Goal: Task Accomplishment & Management: Use online tool/utility

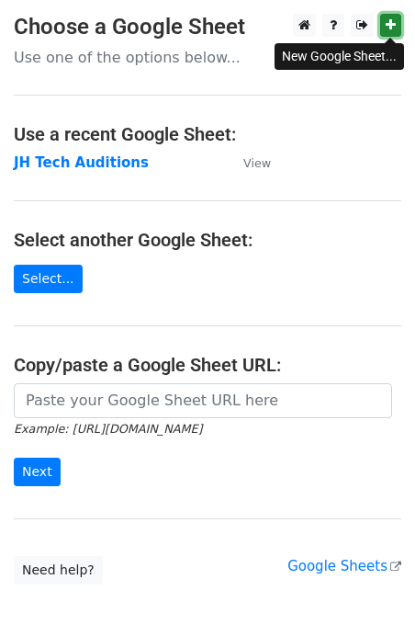
click at [389, 27] on icon at bounding box center [391, 24] width 10 height 13
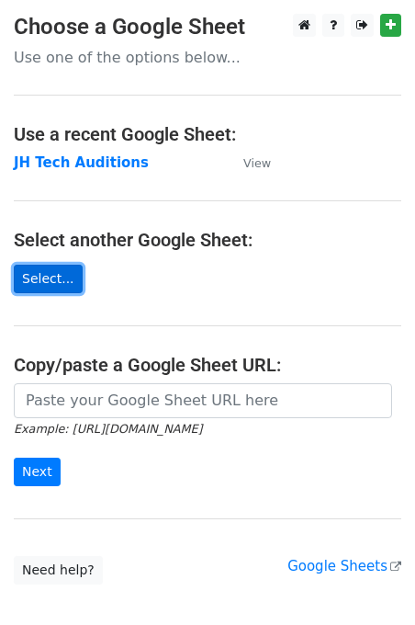
click at [51, 282] on link "Select..." at bounding box center [48, 279] width 69 height 28
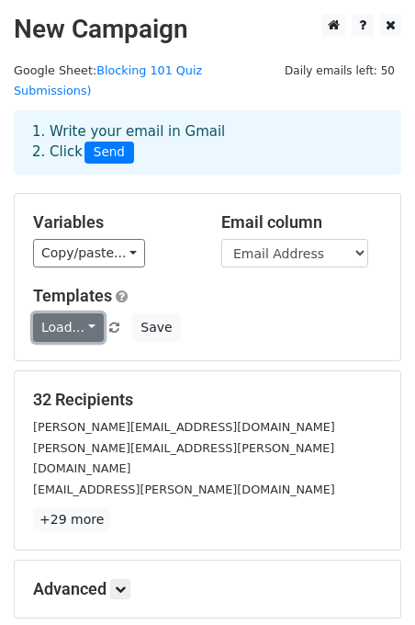
click at [84, 313] on link "Load..." at bounding box center [68, 327] width 71 height 28
drag, startPoint x: 84, startPoint y: 304, endPoint x: 94, endPoint y: 302, distance: 10.3
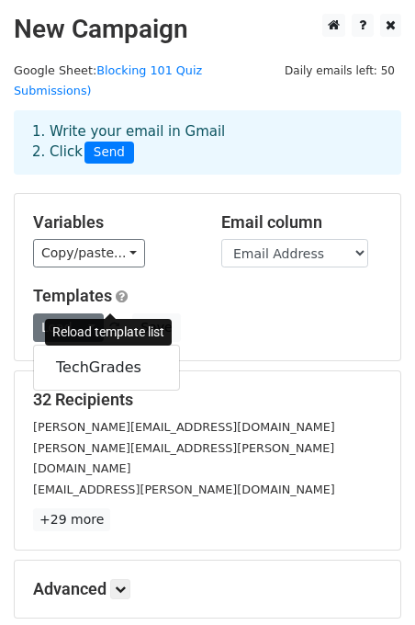
click at [111, 323] on span at bounding box center [114, 329] width 10 height 12
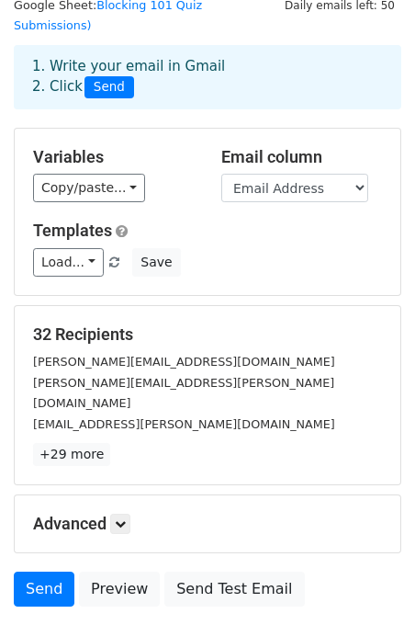
scroll to position [162, 0]
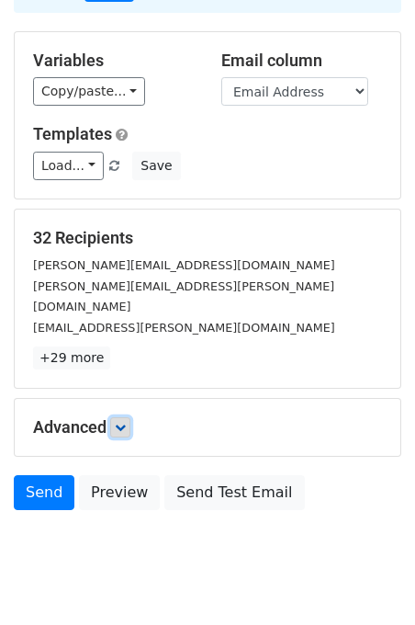
click at [124, 422] on icon at bounding box center [120, 427] width 11 height 11
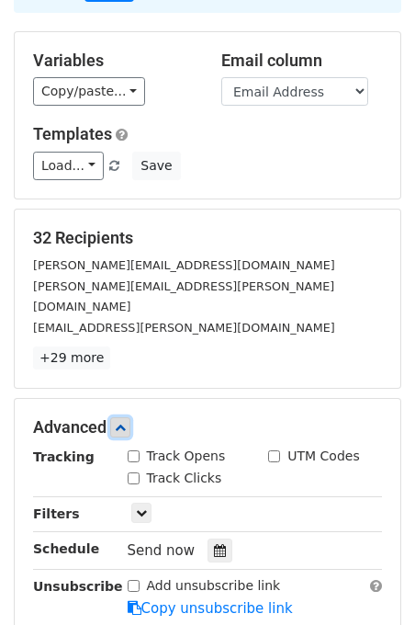
click at [115, 417] on link at bounding box center [120, 427] width 20 height 20
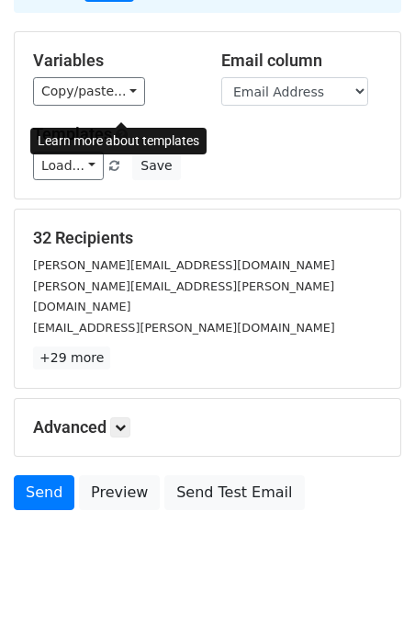
click at [119, 128] on span at bounding box center [122, 135] width 12 height 14
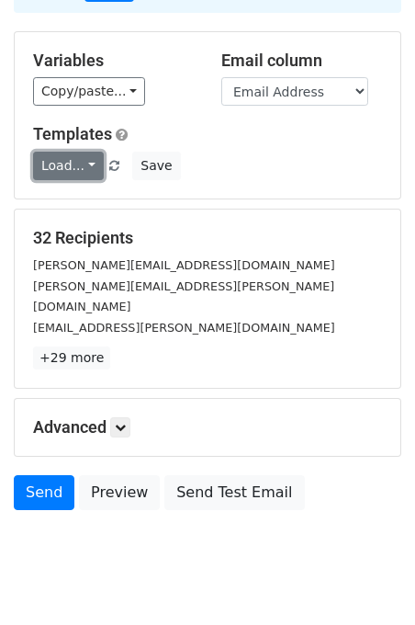
click at [92, 152] on link "Load..." at bounding box center [68, 166] width 71 height 28
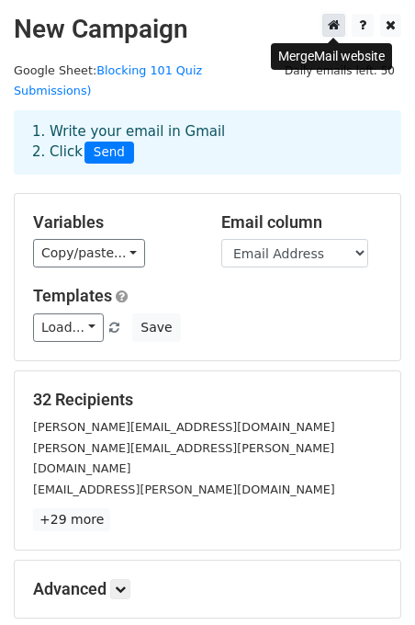
click at [335, 24] on icon at bounding box center [334, 24] width 12 height 13
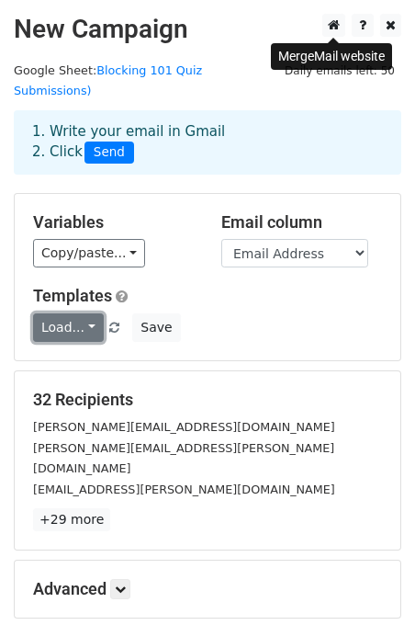
click at [86, 313] on link "Load..." at bounding box center [68, 327] width 71 height 28
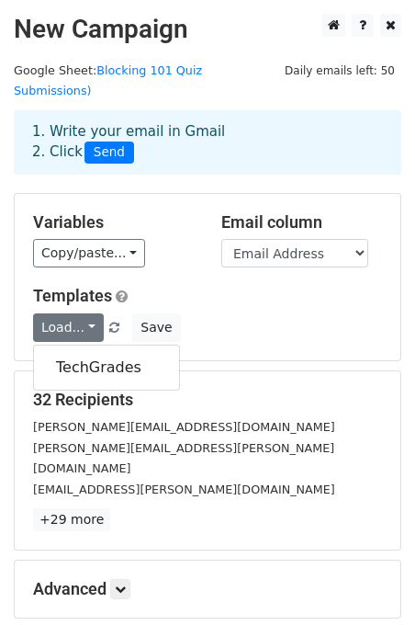
click at [200, 286] on h5 "Templates" at bounding box center [207, 296] width 349 height 20
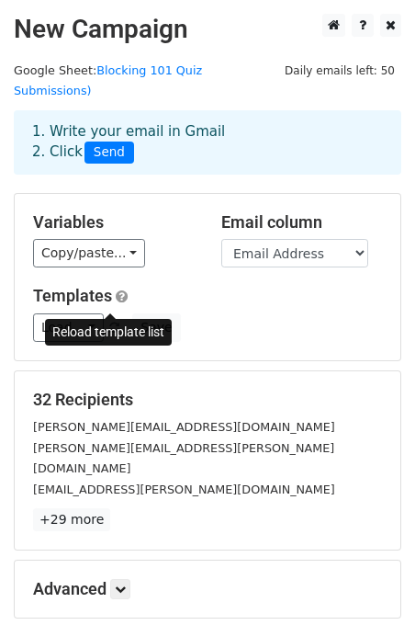
click at [110, 323] on span at bounding box center [114, 329] width 10 height 12
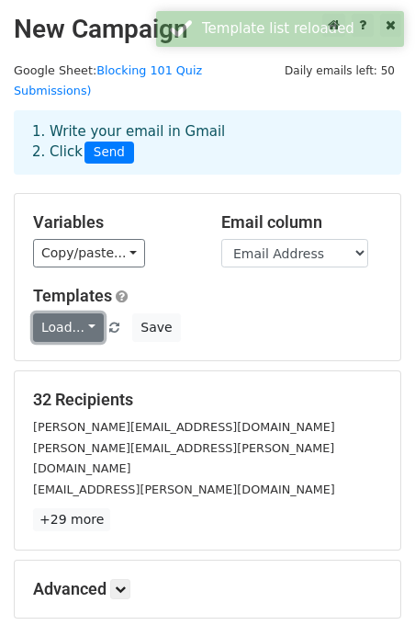
click at [86, 313] on link "Load..." at bounding box center [68, 327] width 71 height 28
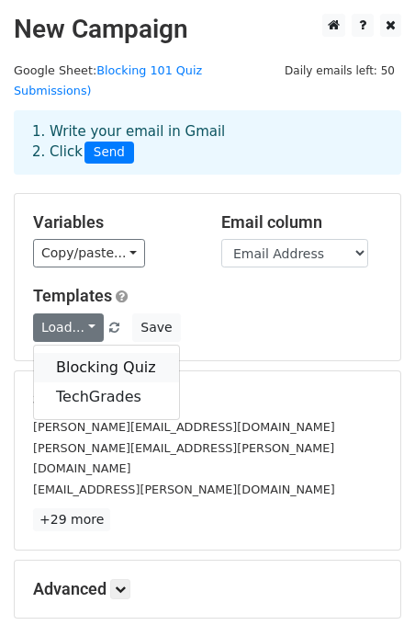
click at [85, 353] on link "Blocking Quiz" at bounding box center [106, 367] width 145 height 29
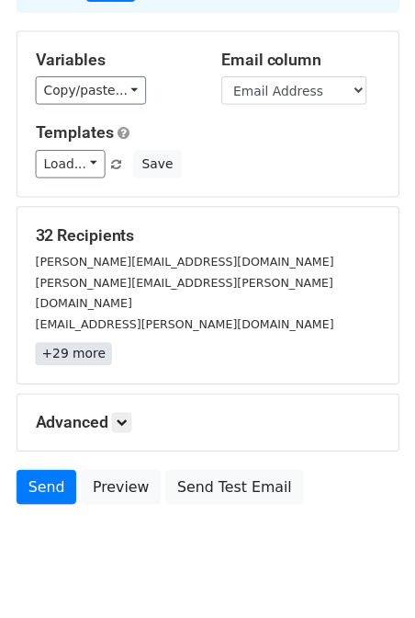
scroll to position [161, 0]
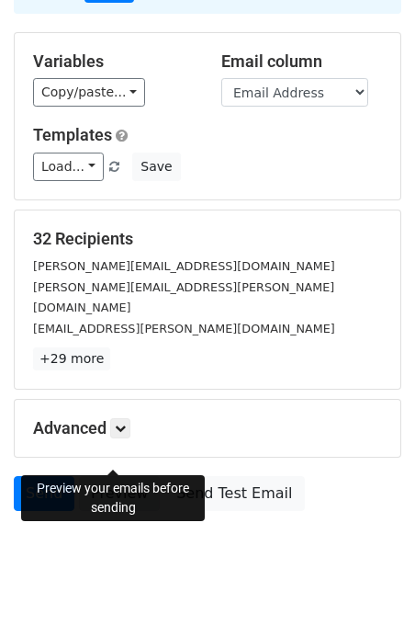
click at [115, 476] on link "Preview" at bounding box center [119, 493] width 81 height 35
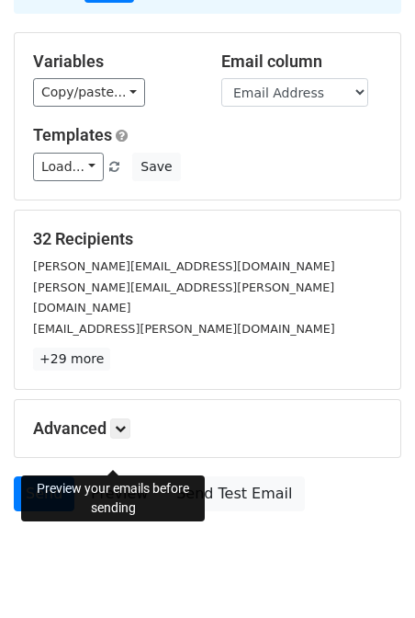
scroll to position [169, 0]
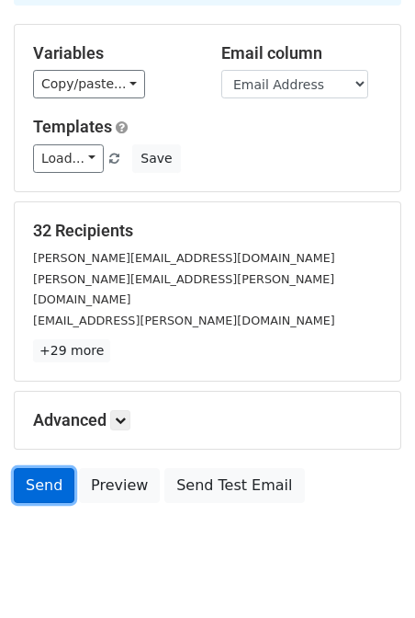
click at [46, 468] on link "Send" at bounding box center [44, 485] width 61 height 35
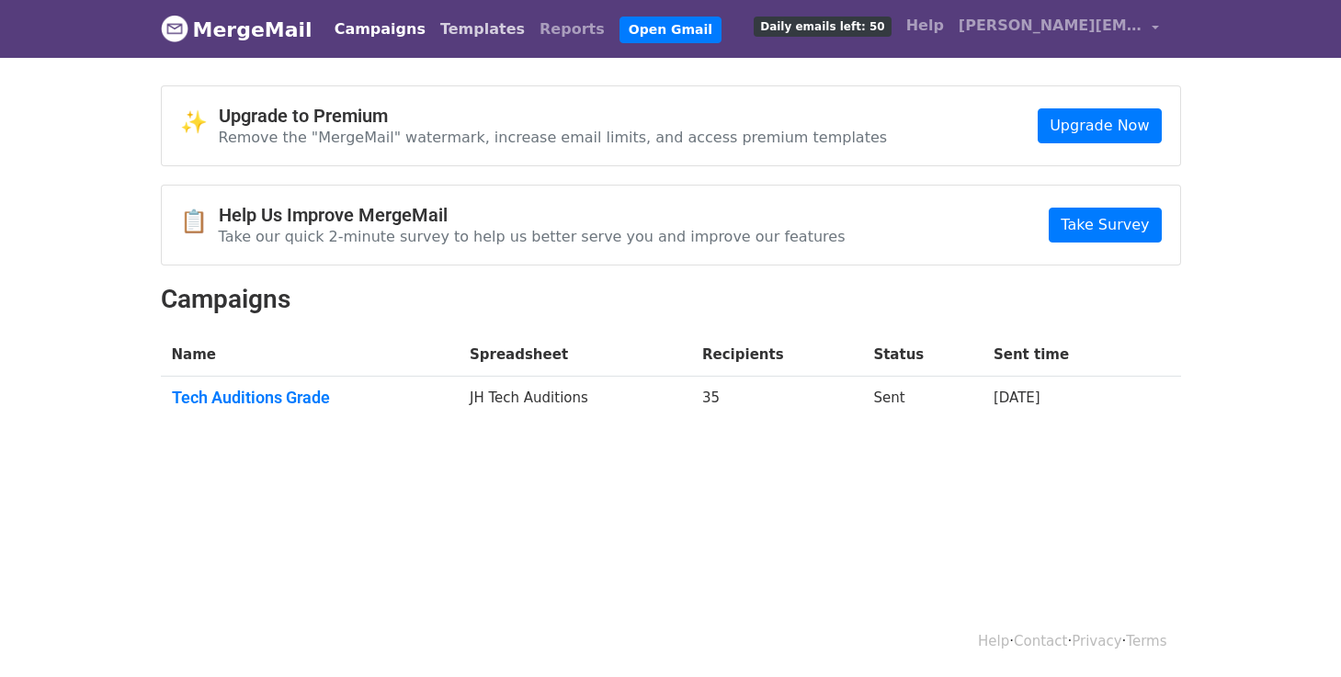
click at [434, 30] on link "Templates" at bounding box center [482, 29] width 99 height 37
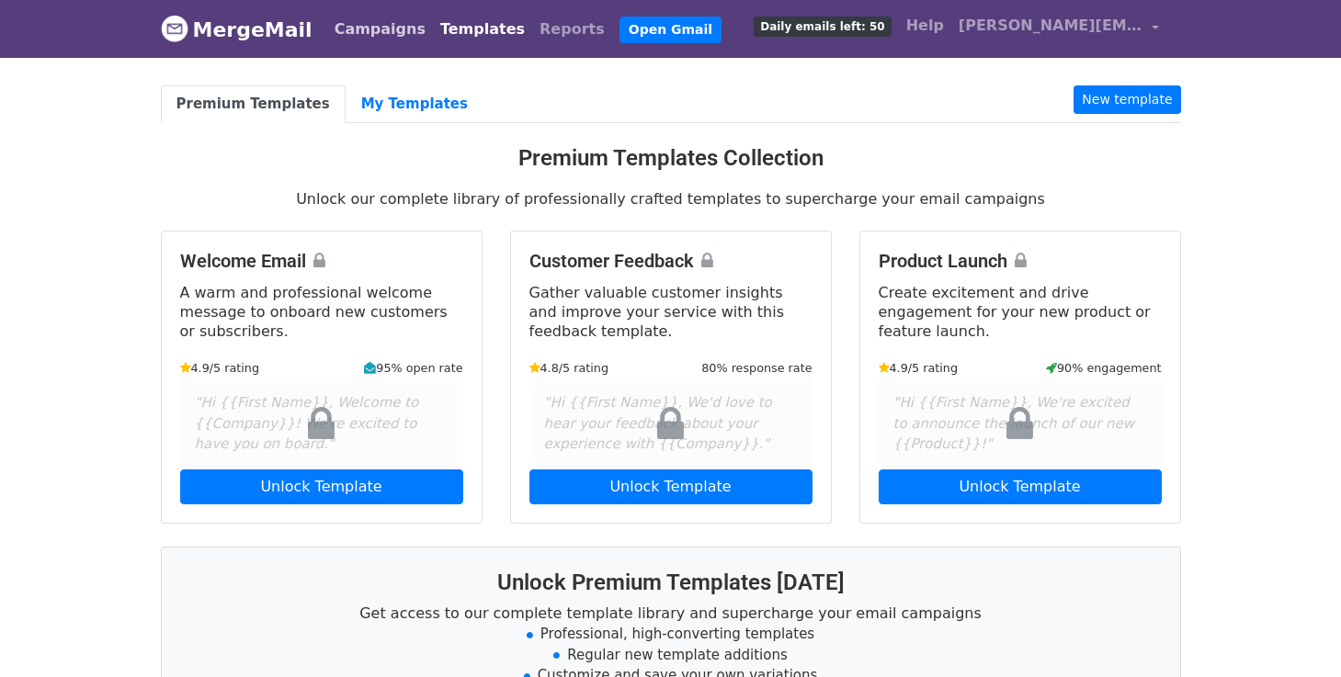
click at [347, 20] on link "Campaigns" at bounding box center [380, 29] width 106 height 37
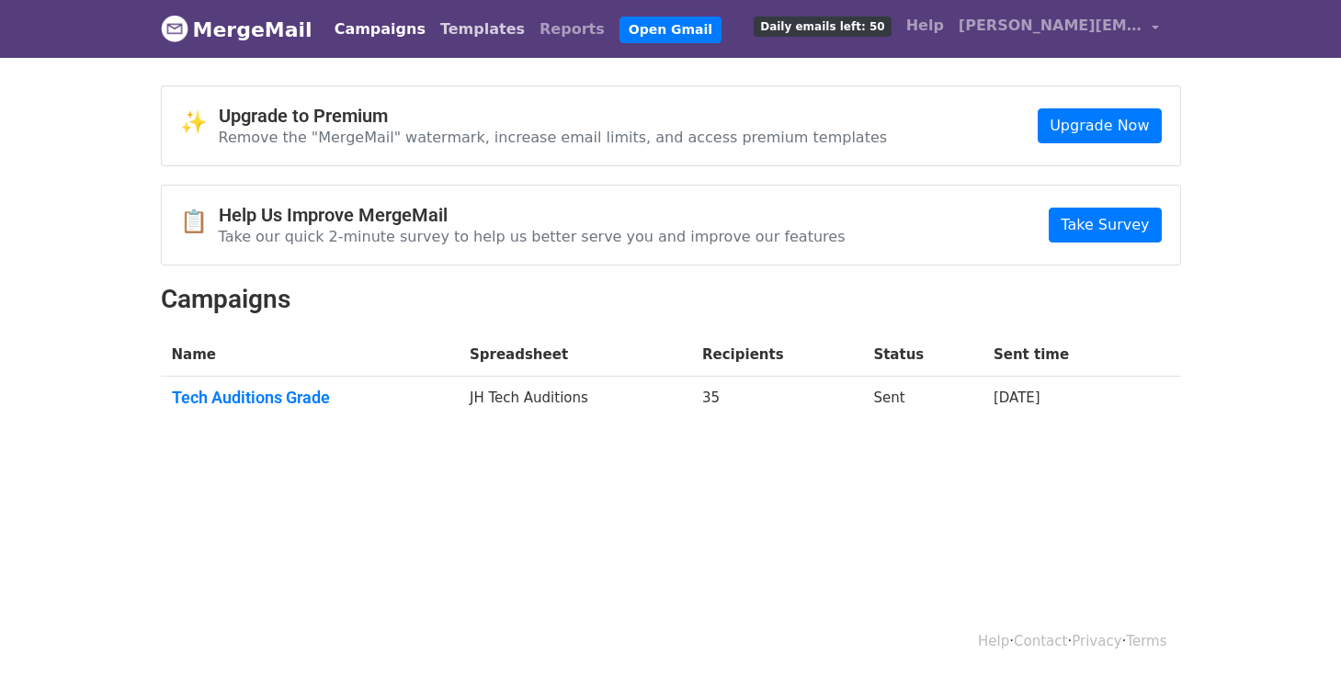
click at [447, 25] on link "Templates" at bounding box center [482, 29] width 99 height 37
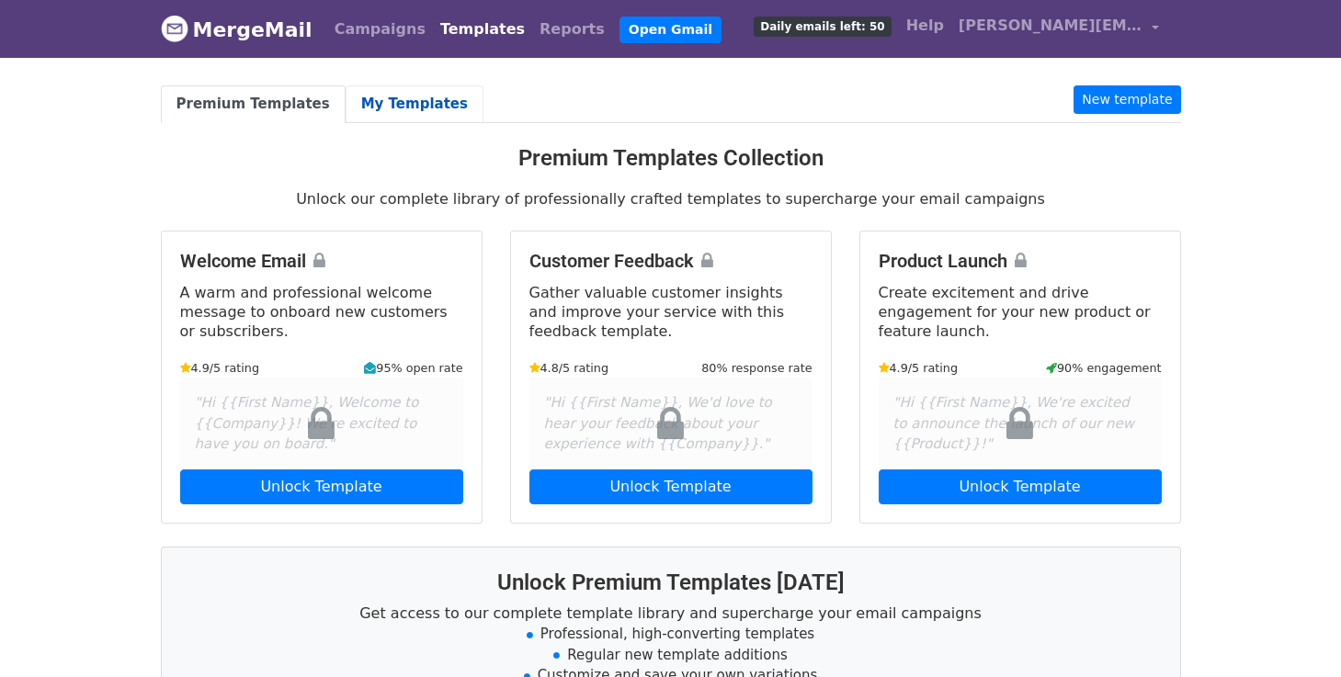
click at [361, 104] on link "My Templates" at bounding box center [415, 104] width 138 height 38
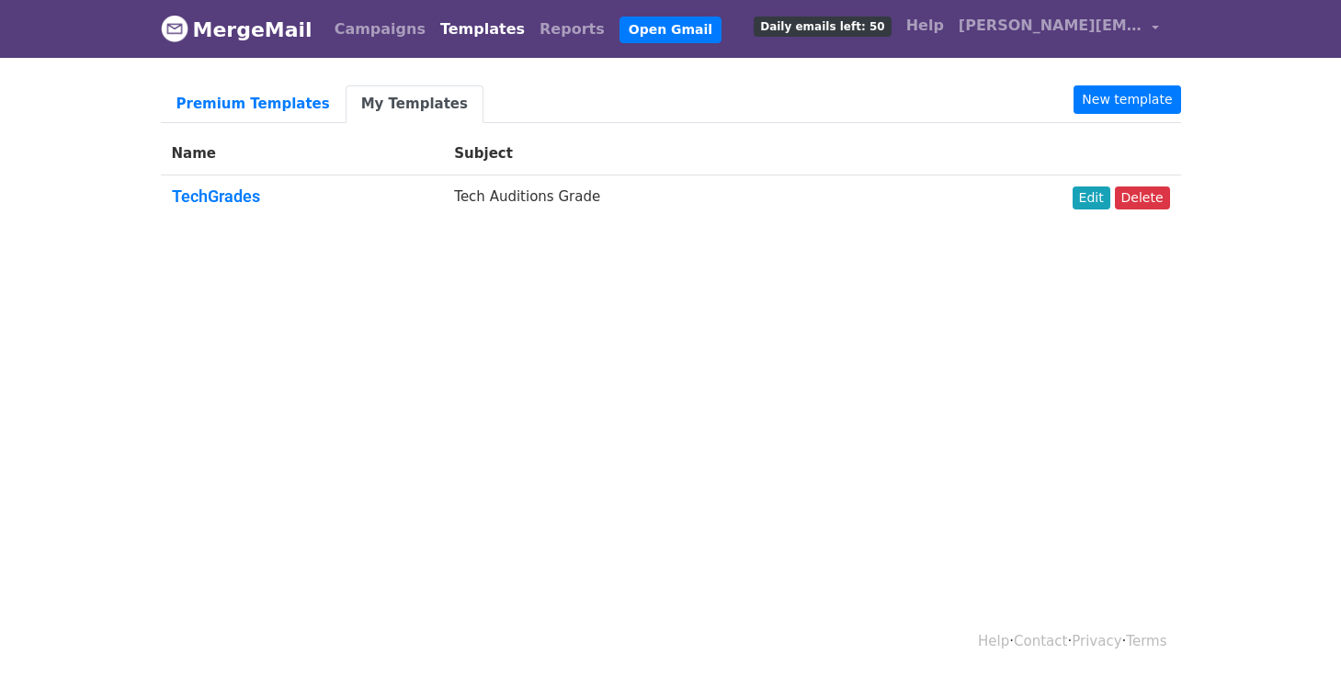
scroll to position [2, 0]
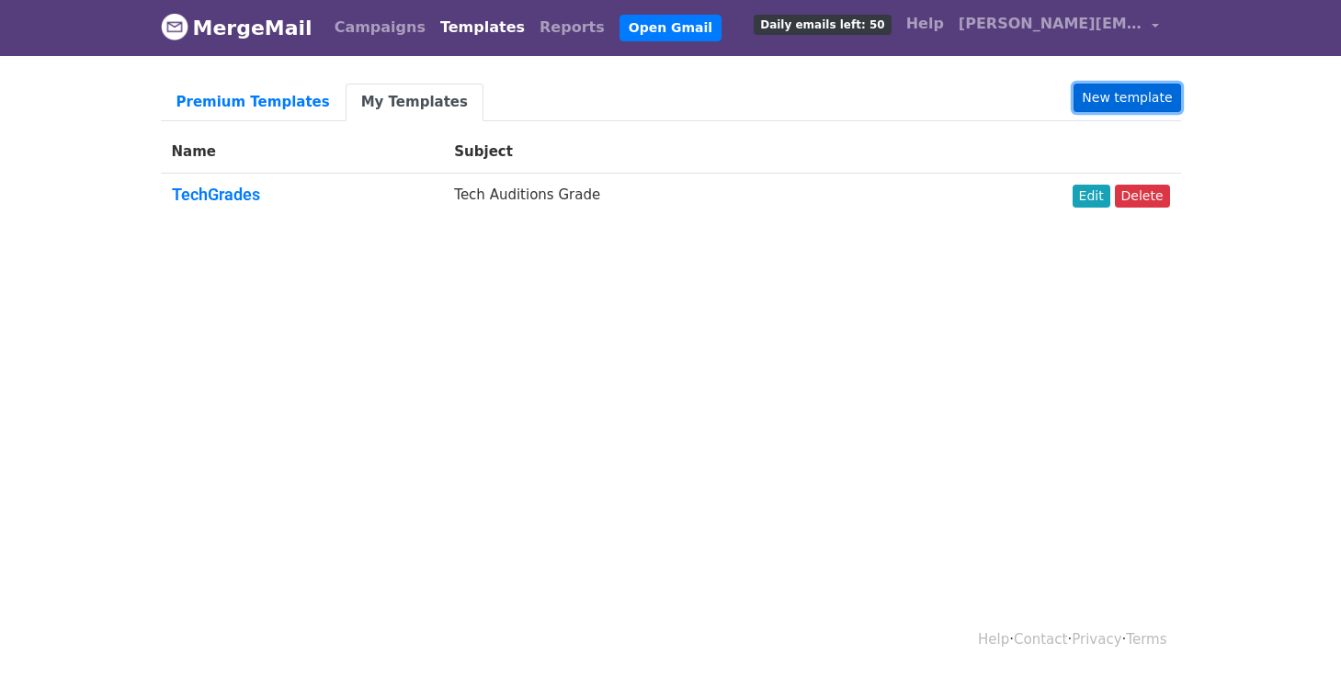
click at [1134, 98] on link "New template" at bounding box center [1127, 98] width 107 height 28
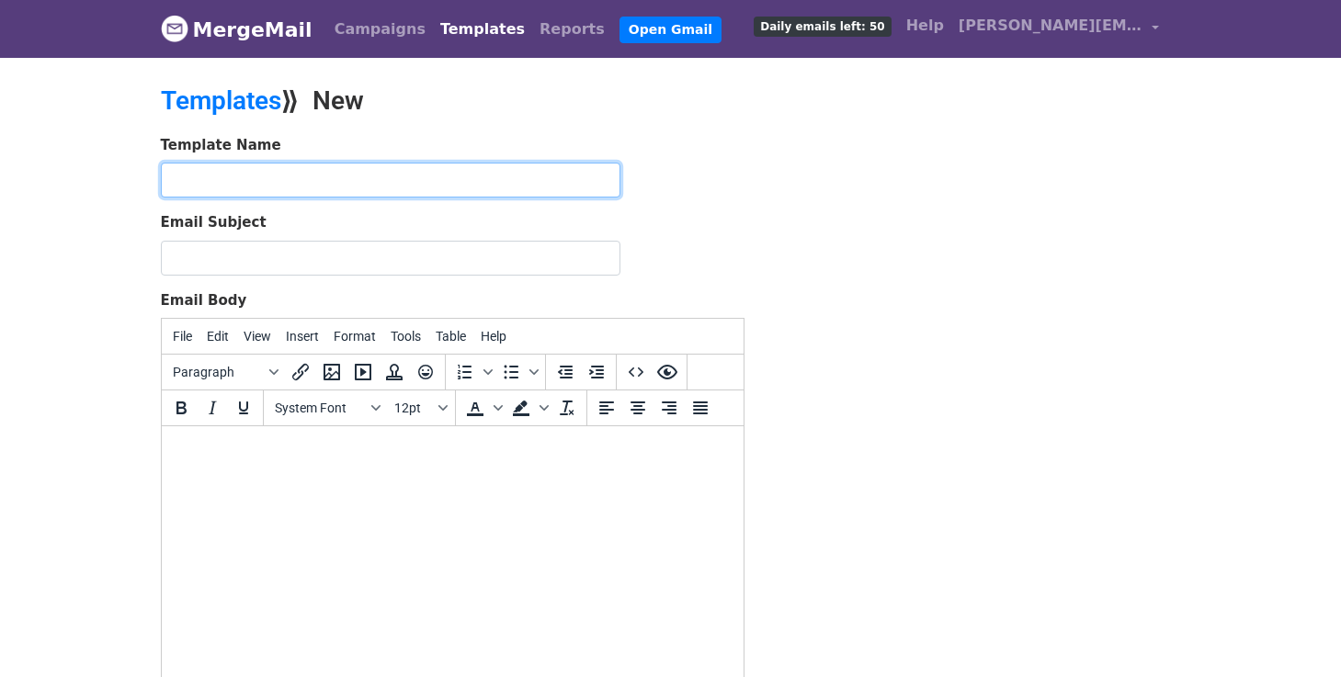
click at [266, 179] on input "text" at bounding box center [391, 180] width 460 height 35
type input "Blocking Quiz"
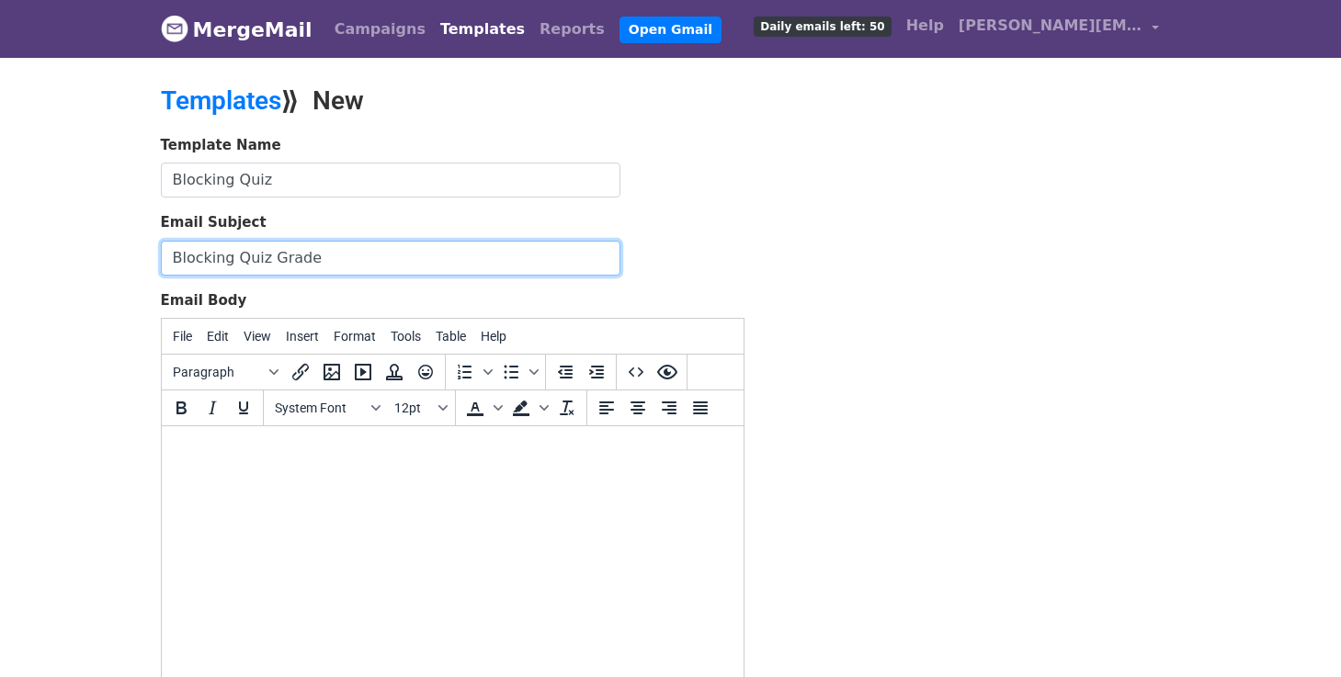
type input "Blocking Quiz Grade"
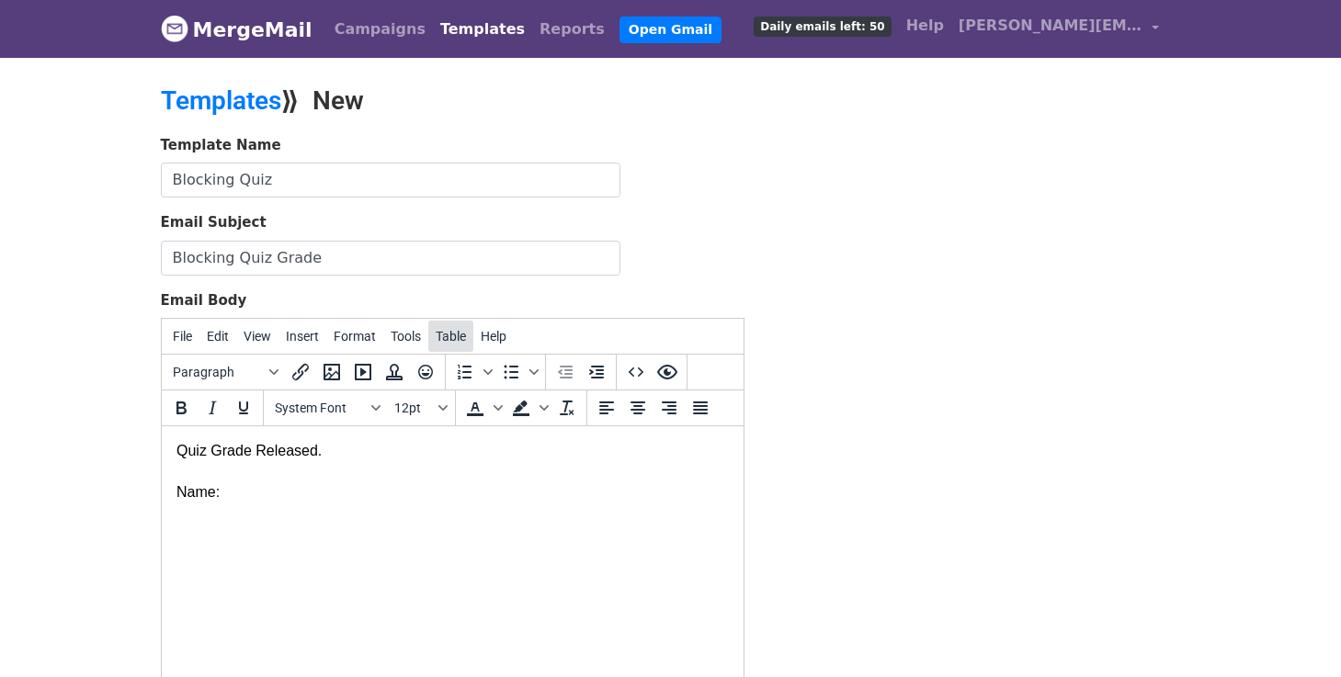
click at [456, 338] on span "Table" at bounding box center [451, 336] width 30 height 15
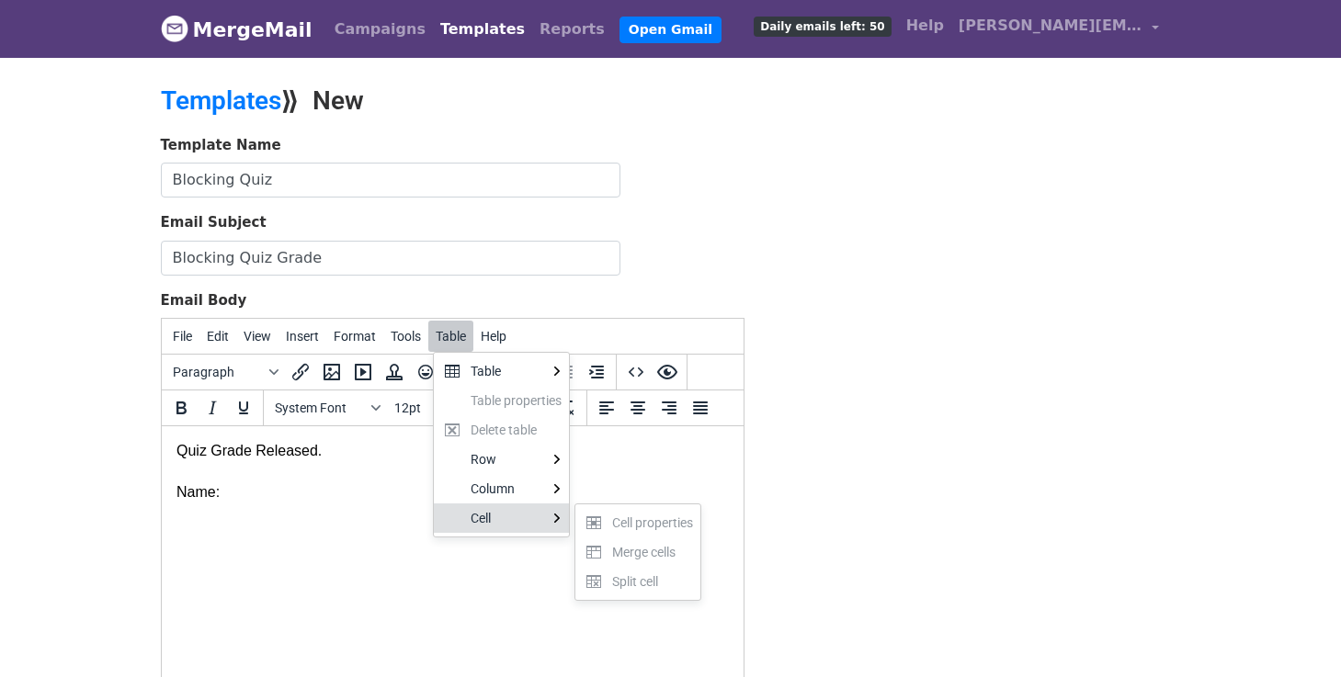
click at [333, 517] on html "Quiz Grade Released. Name:" at bounding box center [452, 471] width 582 height 91
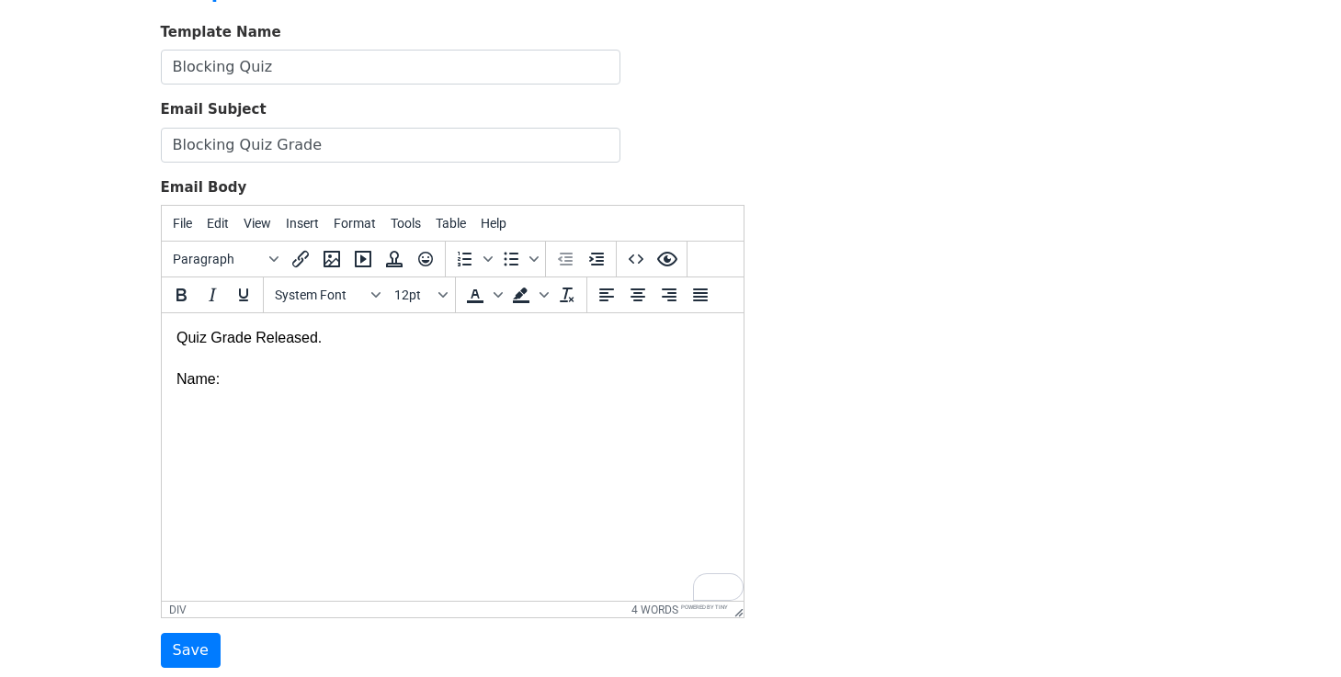
scroll to position [111, 0]
click at [186, 229] on span "File" at bounding box center [182, 225] width 19 height 15
click at [213, 225] on span "Edit" at bounding box center [218, 225] width 22 height 15
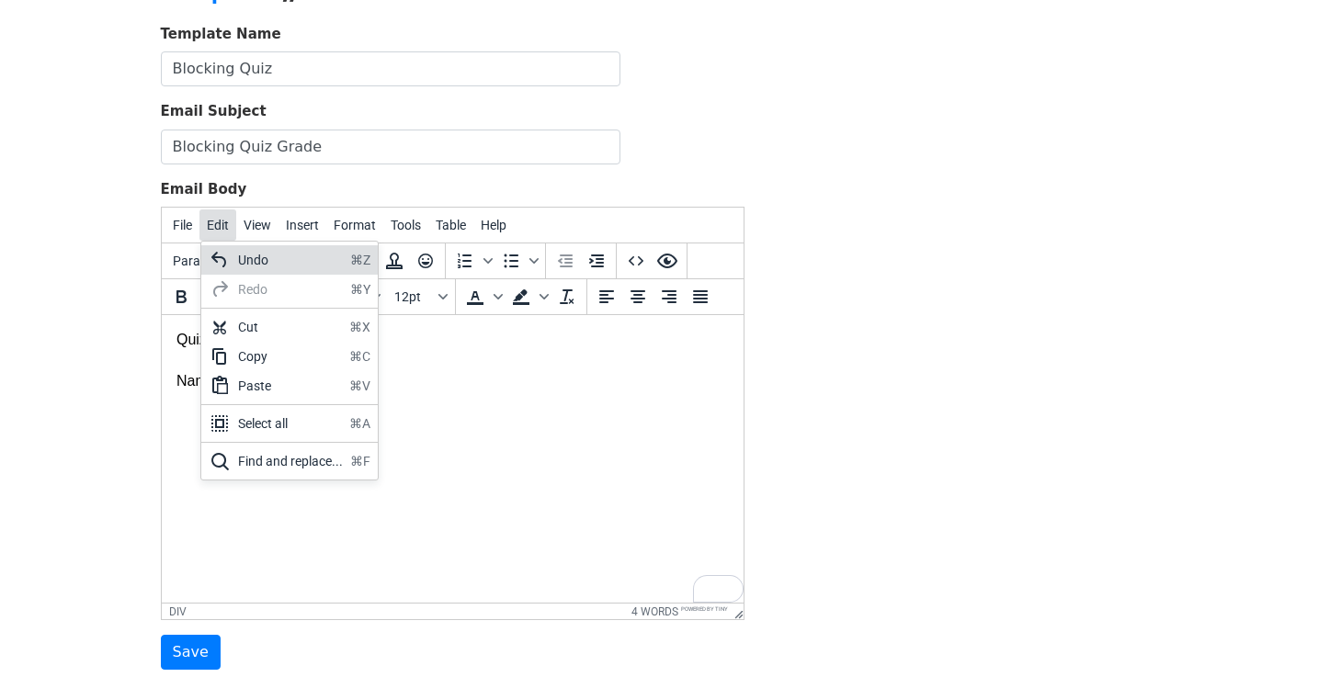
click at [213, 224] on span "Edit" at bounding box center [218, 225] width 22 height 15
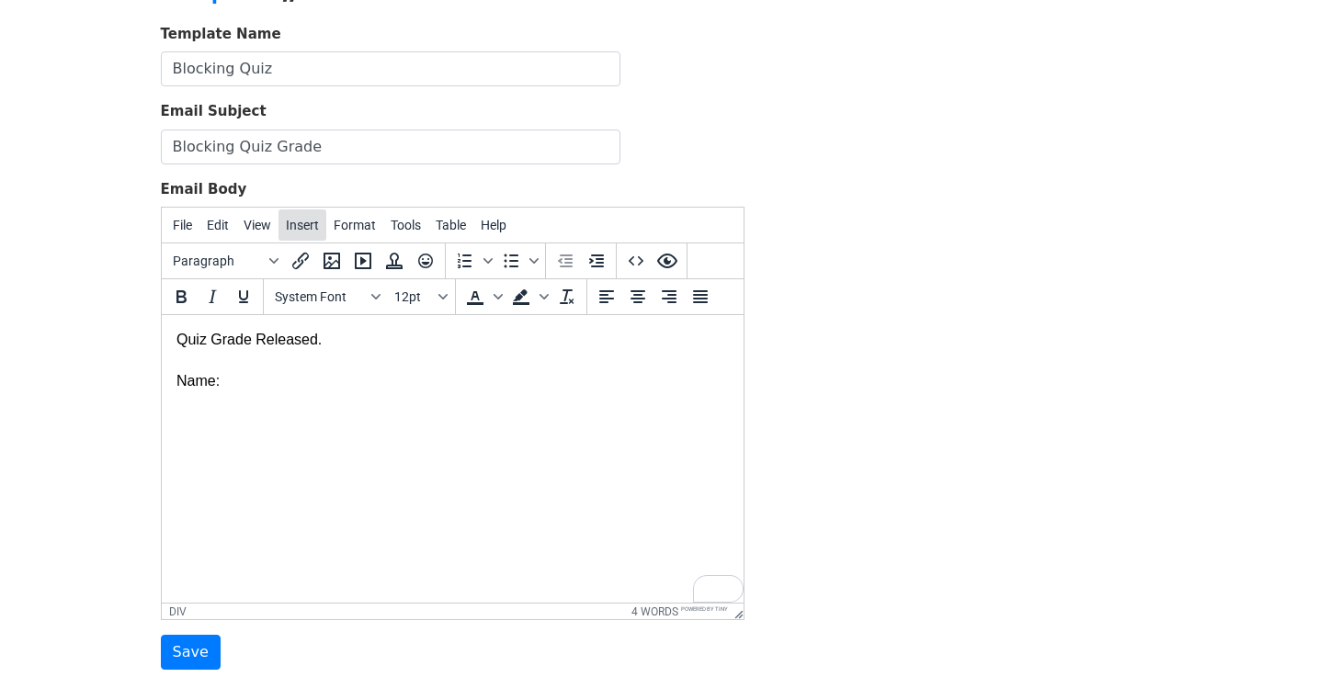
click at [309, 224] on span "Insert" at bounding box center [302, 225] width 33 height 15
click at [219, 406] on html "Quiz Grade Released. Name:" at bounding box center [452, 360] width 582 height 91
click at [198, 650] on input "Save" at bounding box center [191, 652] width 60 height 35
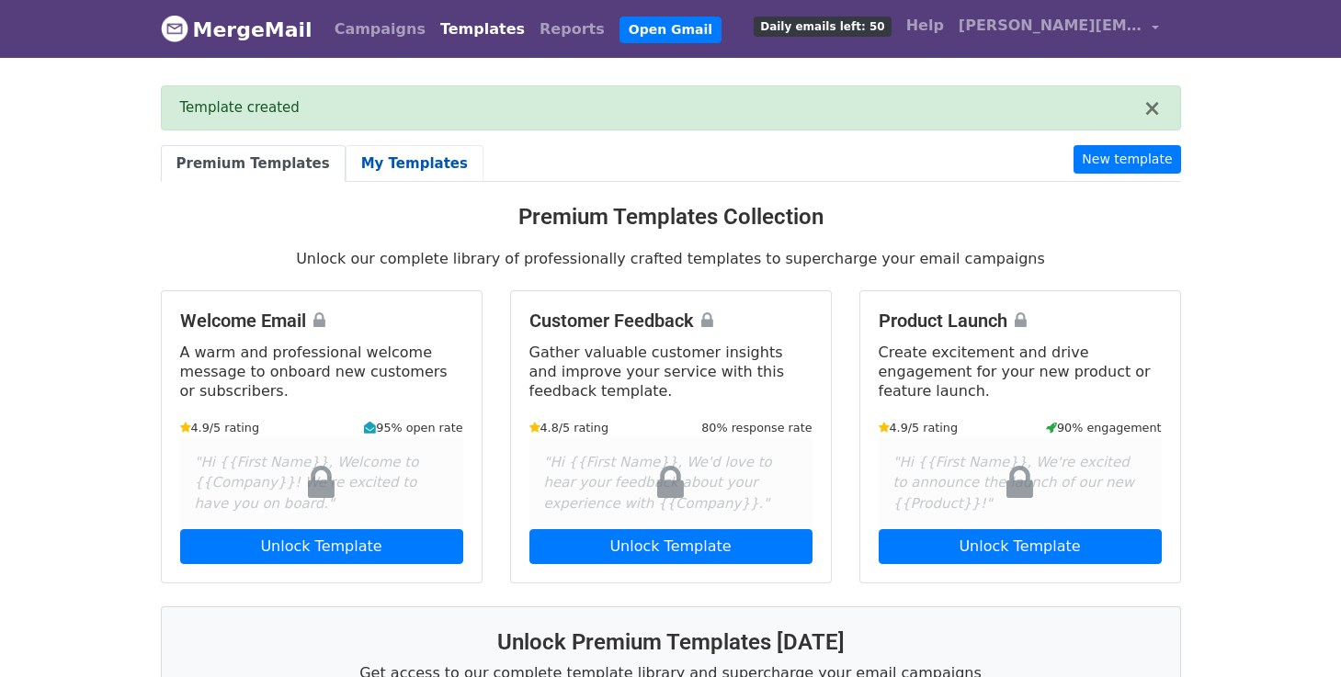
click at [391, 153] on link "My Templates" at bounding box center [415, 164] width 138 height 38
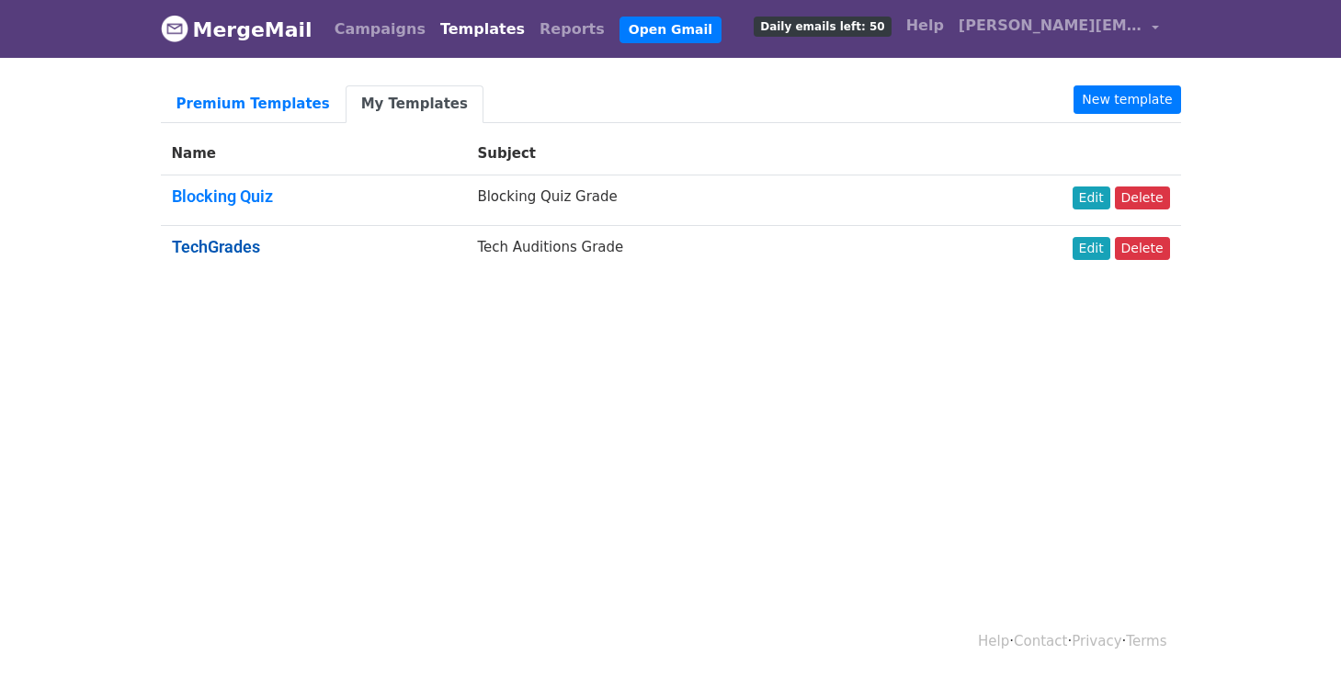
click at [222, 245] on link "TechGrades" at bounding box center [216, 246] width 88 height 19
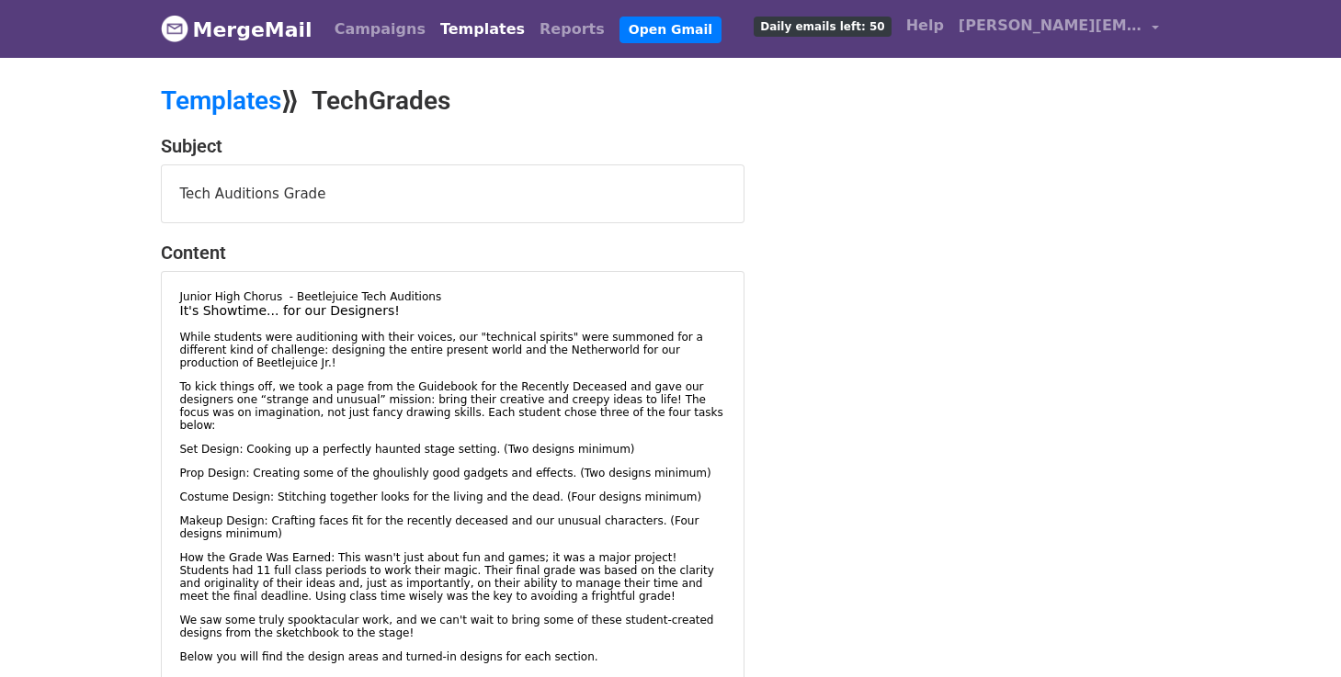
click at [465, 26] on link "Templates" at bounding box center [482, 29] width 99 height 37
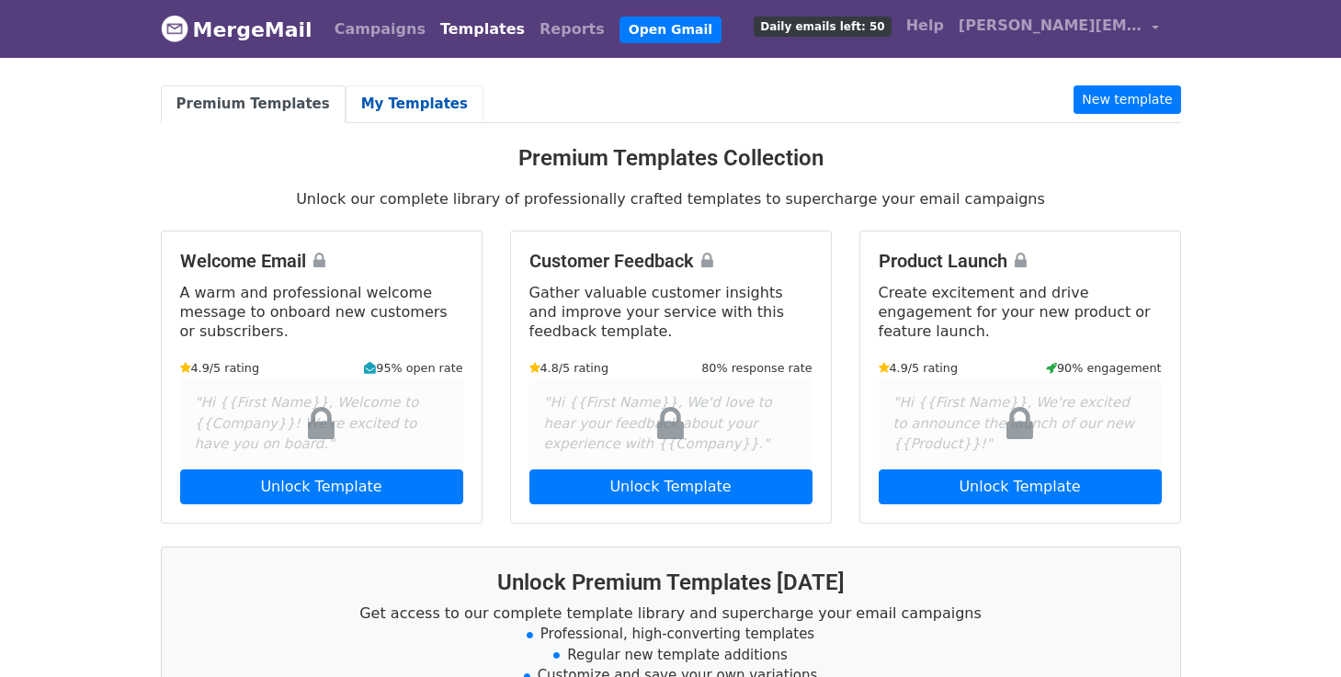
click at [391, 108] on link "My Templates" at bounding box center [415, 104] width 138 height 38
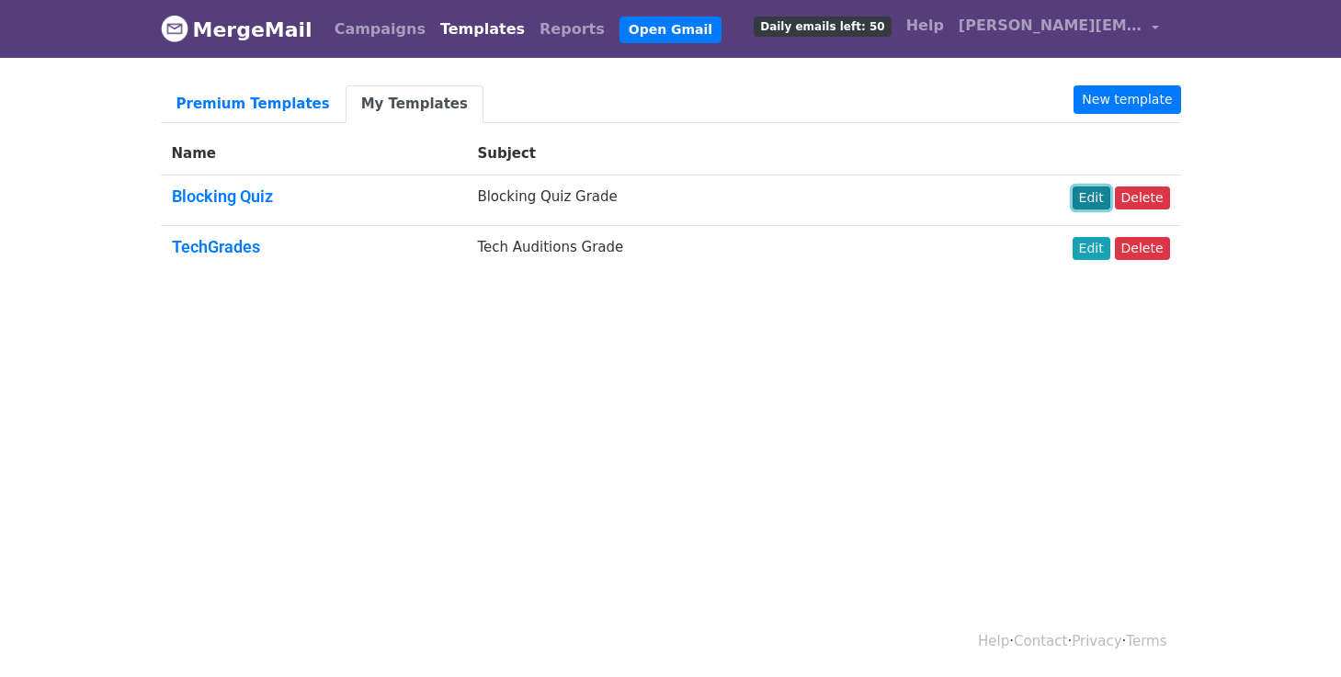
click at [1093, 195] on link "Edit" at bounding box center [1092, 198] width 38 height 23
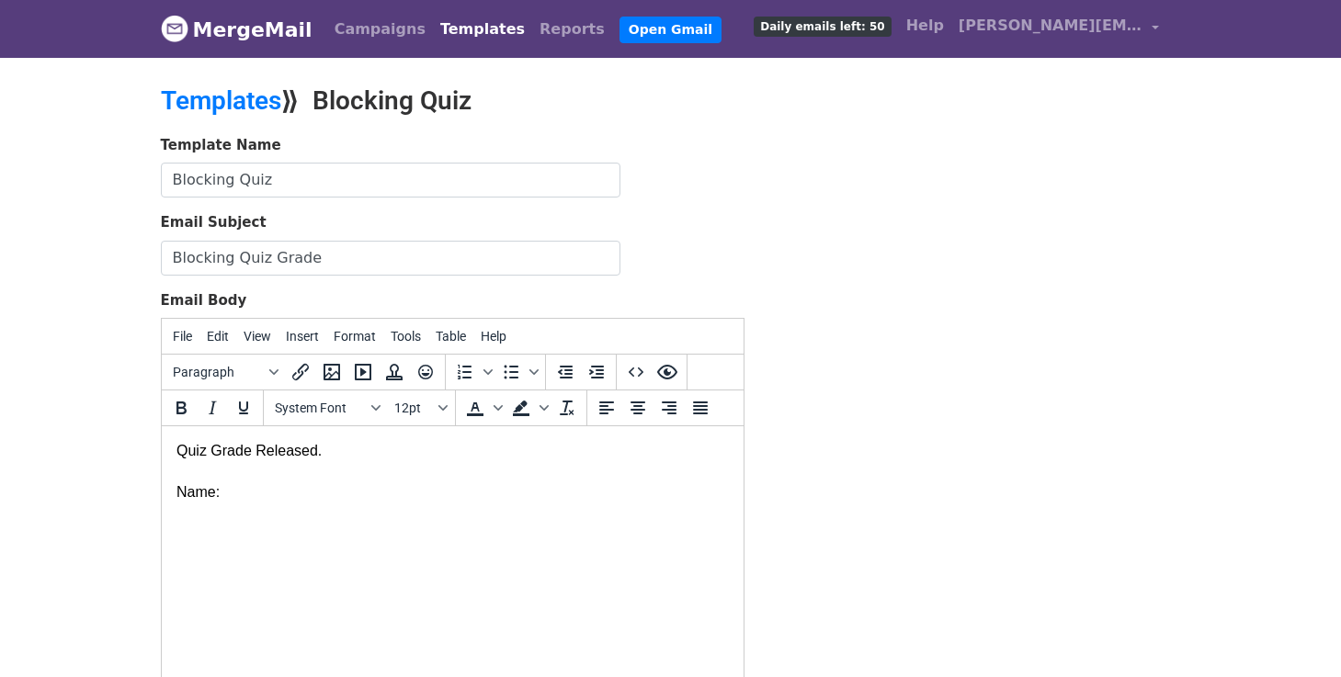
click at [320, 497] on div "Name:" at bounding box center [452, 481] width 552 height 41
click at [363, 335] on span "Format" at bounding box center [355, 336] width 42 height 15
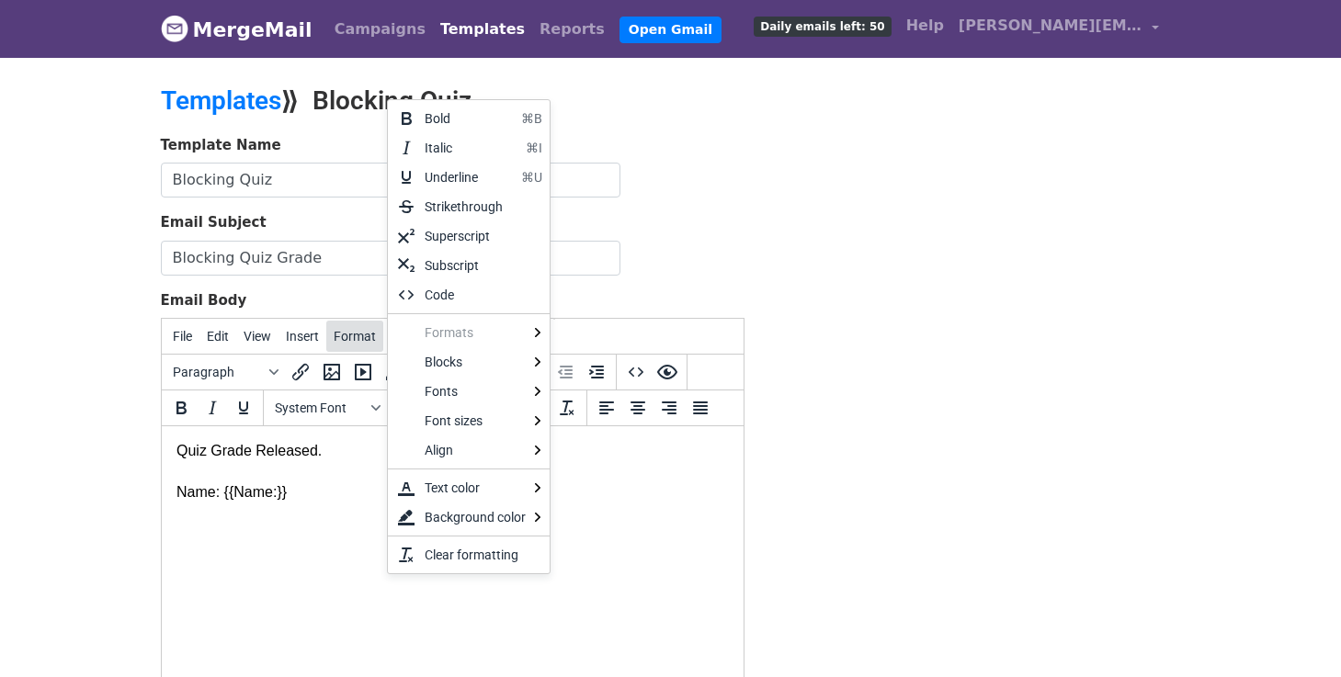
click at [362, 339] on span "Format" at bounding box center [355, 336] width 42 height 15
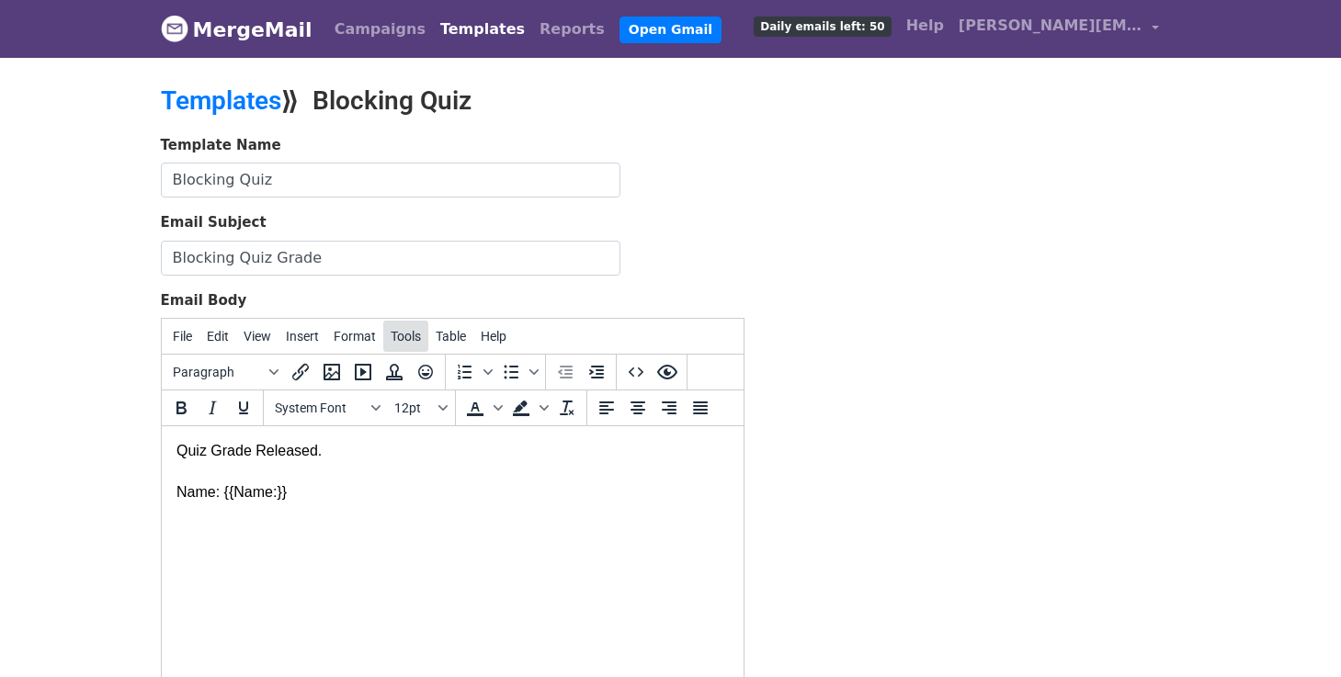
click at [415, 335] on span "Tools" at bounding box center [406, 336] width 30 height 15
click at [495, 340] on span "Help" at bounding box center [494, 336] width 26 height 15
click at [499, 338] on span "Help" at bounding box center [494, 336] width 26 height 15
click at [502, 368] on icon at bounding box center [498, 371] width 22 height 22
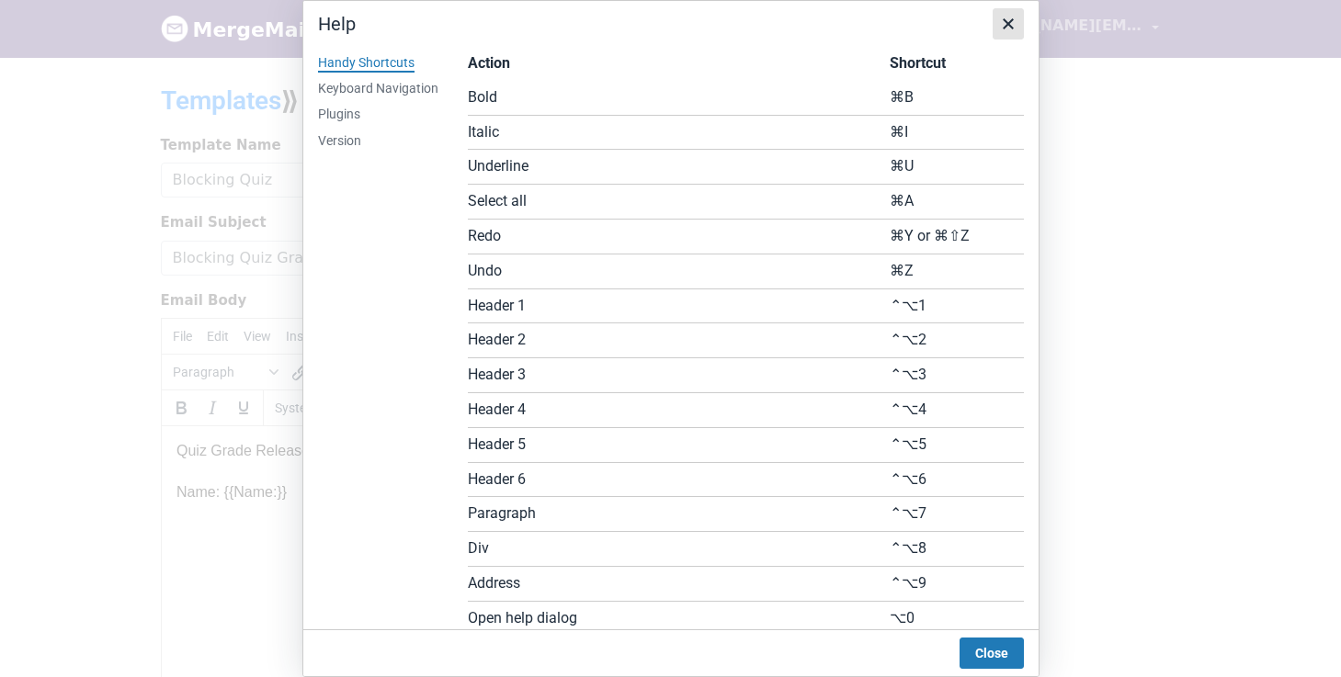
click at [1007, 23] on icon "Close" at bounding box center [1008, 23] width 11 height 11
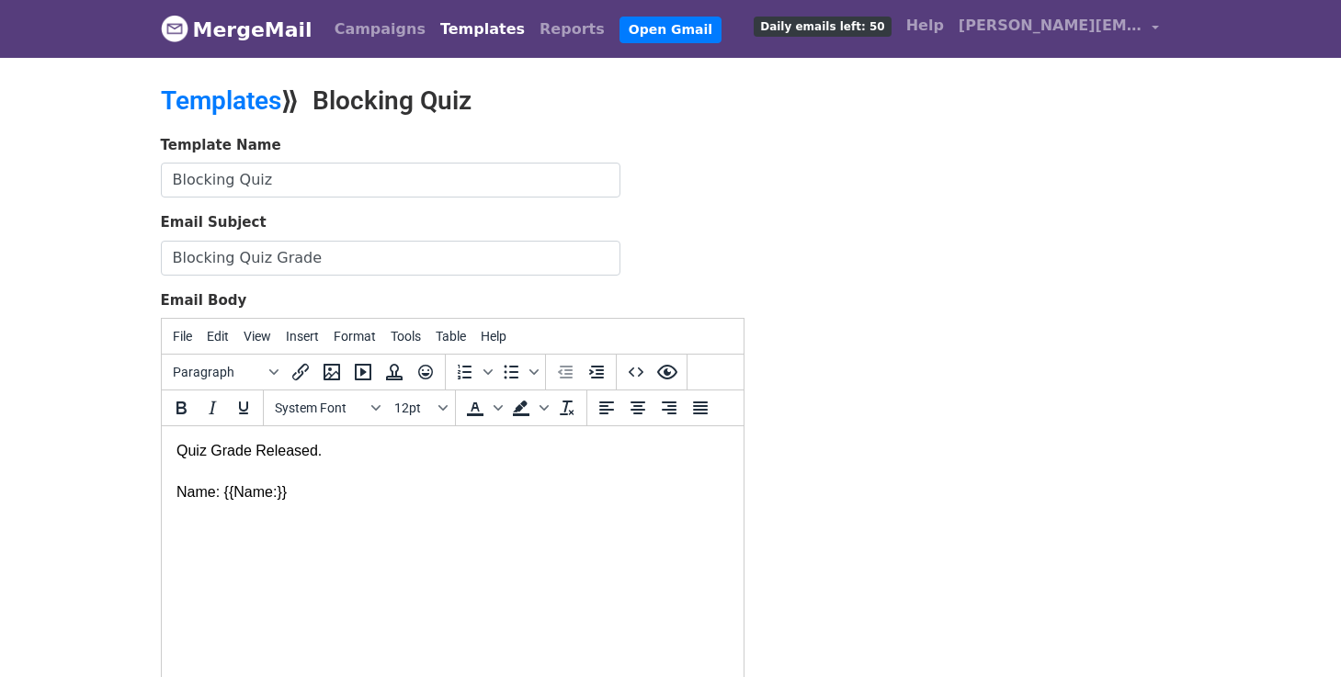
click at [345, 493] on div "Name: {{Name:}}" at bounding box center [452, 492] width 552 height 62
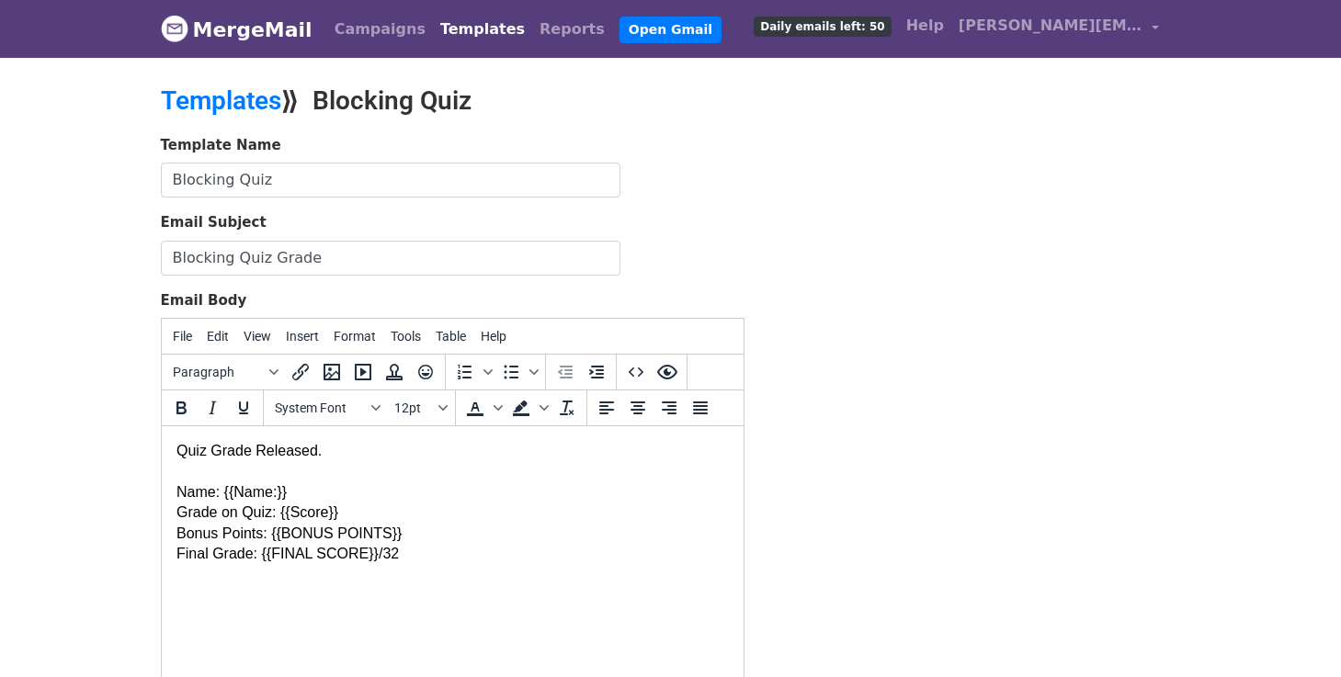
click at [437, 534] on div "Name: {{Name:}} Grade on Quiz: {{Score}} Bonus Points: {{BONUS POINTS}} Final G…" at bounding box center [452, 522] width 552 height 123
click at [272, 537] on div "Name: {{Name:}} Grade on Quiz: {{Score}} Bonus Points: {{BONUS POINTS}} Final G…" at bounding box center [452, 522] width 552 height 123
click at [352, 517] on div "Name: {{Name:}} Grade on Quiz: {{Score}} Bonus Points: + {{BONUS POINTS}} Final…" at bounding box center [452, 522] width 552 height 123
click at [412, 555] on div "Name: {{Name:}} Grade on Quiz: {{Score}} / 32 Bonus Points: + {{BONUS POINTS}} …" at bounding box center [452, 522] width 552 height 123
click at [374, 557] on div "Name: {{Name:}} Grade on Quiz: {{Score}} / 32 Bonus Points: + {{BONUS POINTS}} …" at bounding box center [452, 522] width 552 height 123
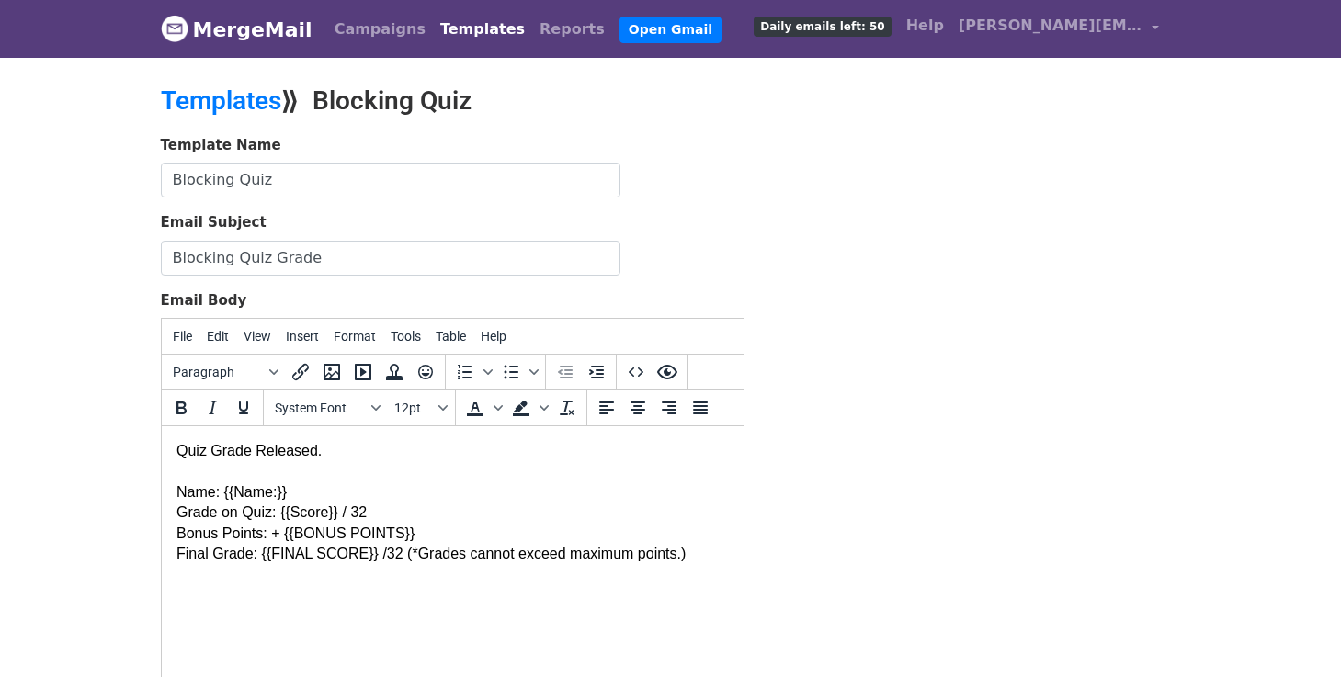
click at [384, 557] on div "Name: {{Name:}} Grade on Quiz: {{Score}} / 32 Bonus Points: + {{BONUS POINTS}} …" at bounding box center [452, 522] width 552 height 123
click at [422, 534] on div "Name: {{Name:}} Grade on Quiz: {{Score}} / 32 Bonus Points: + {{BONUS POINTS}} …" at bounding box center [452, 522] width 552 height 123
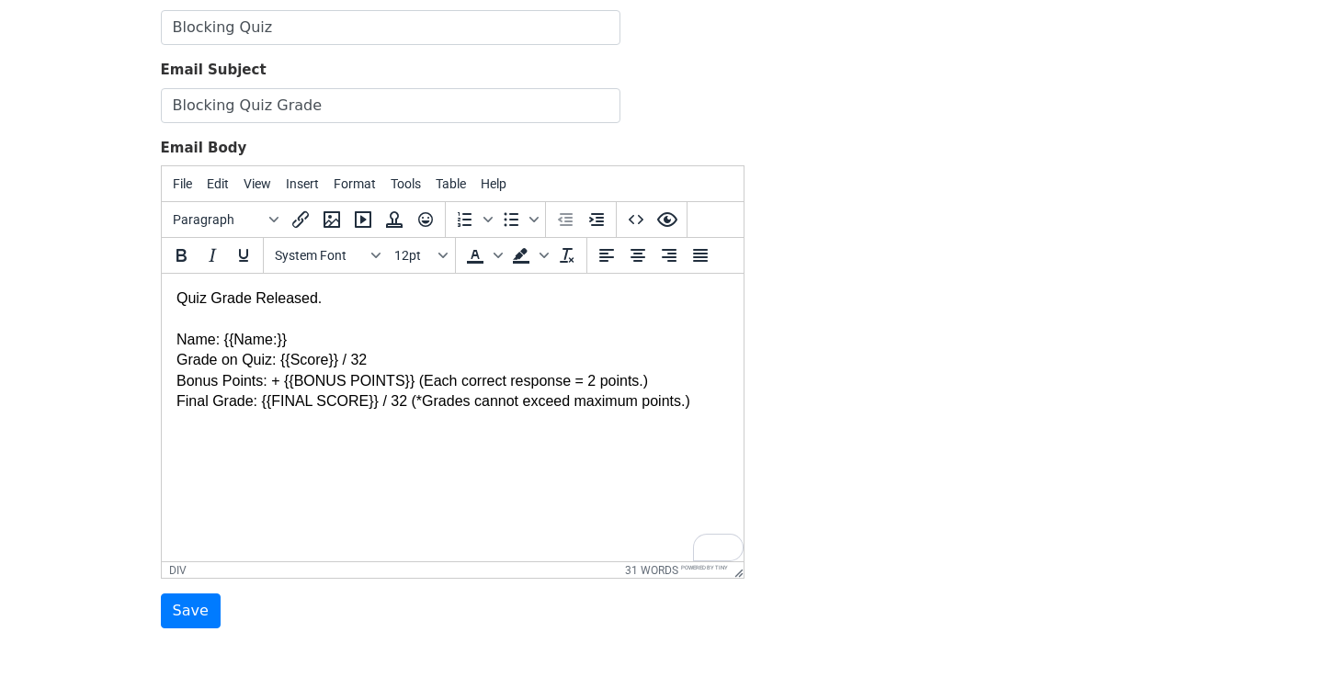
scroll to position [170, 0]
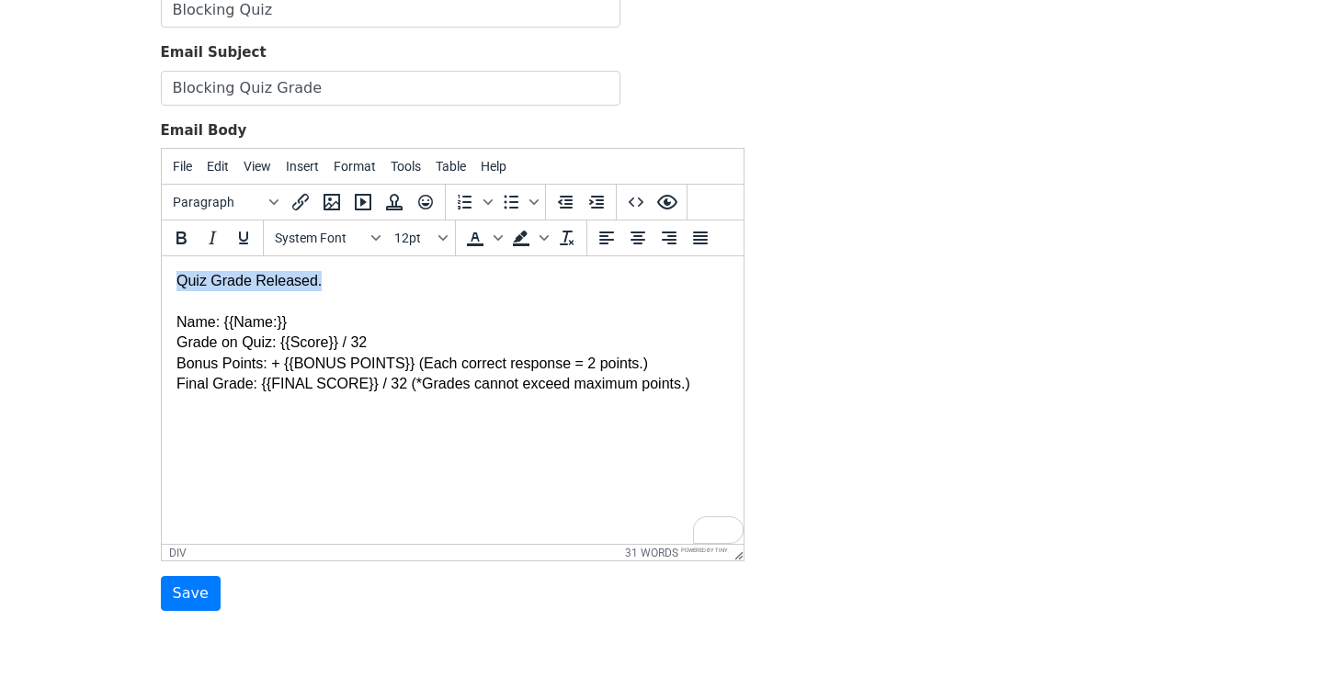
drag, startPoint x: 326, startPoint y: 286, endPoint x: 156, endPoint y: 279, distance: 170.2
click at [161, 279] on html "Quiz Grade Released. Name: {{Name:}} Grade on Quiz: {{Score}} / 32 Bonus Points…" at bounding box center [452, 343] width 582 height 174
click at [209, 239] on icon "Italic" at bounding box center [212, 238] width 22 height 22
click at [701, 387] on div "Name: {{Name:}} Grade on Quiz: {{Score}} / 32 Bonus Points: + {{BONUS POINTS}} …" at bounding box center [452, 352] width 552 height 123
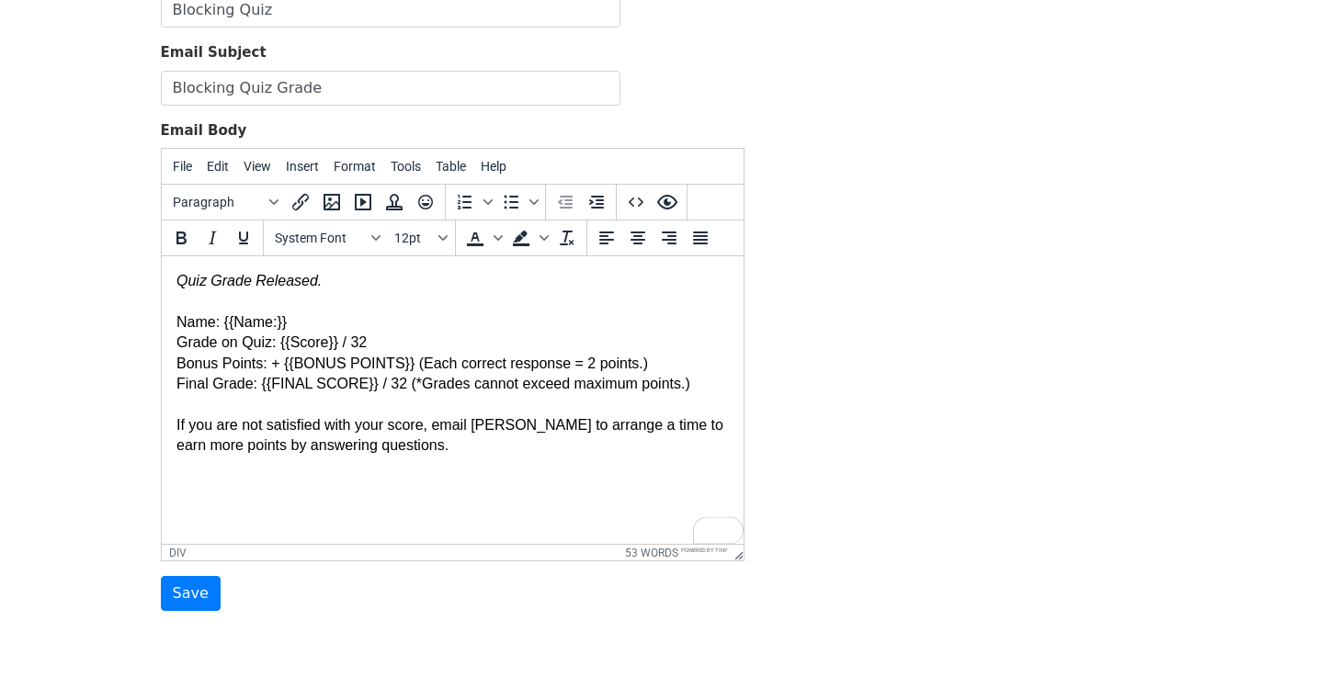
click at [472, 447] on div "Name: {{Name:}} Grade on Quiz: {{Score}} / 32 Bonus Points: + {{BONUS POINTS}} …" at bounding box center [452, 384] width 552 height 186
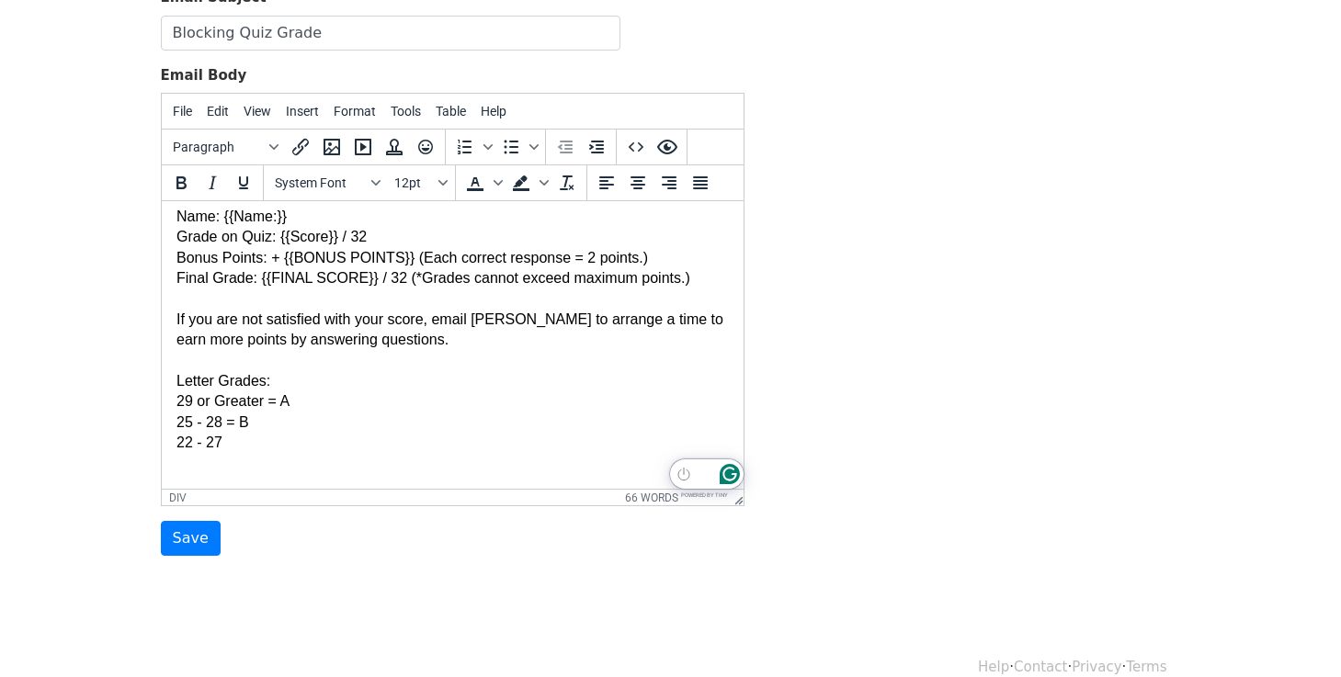
scroll to position [252, 0]
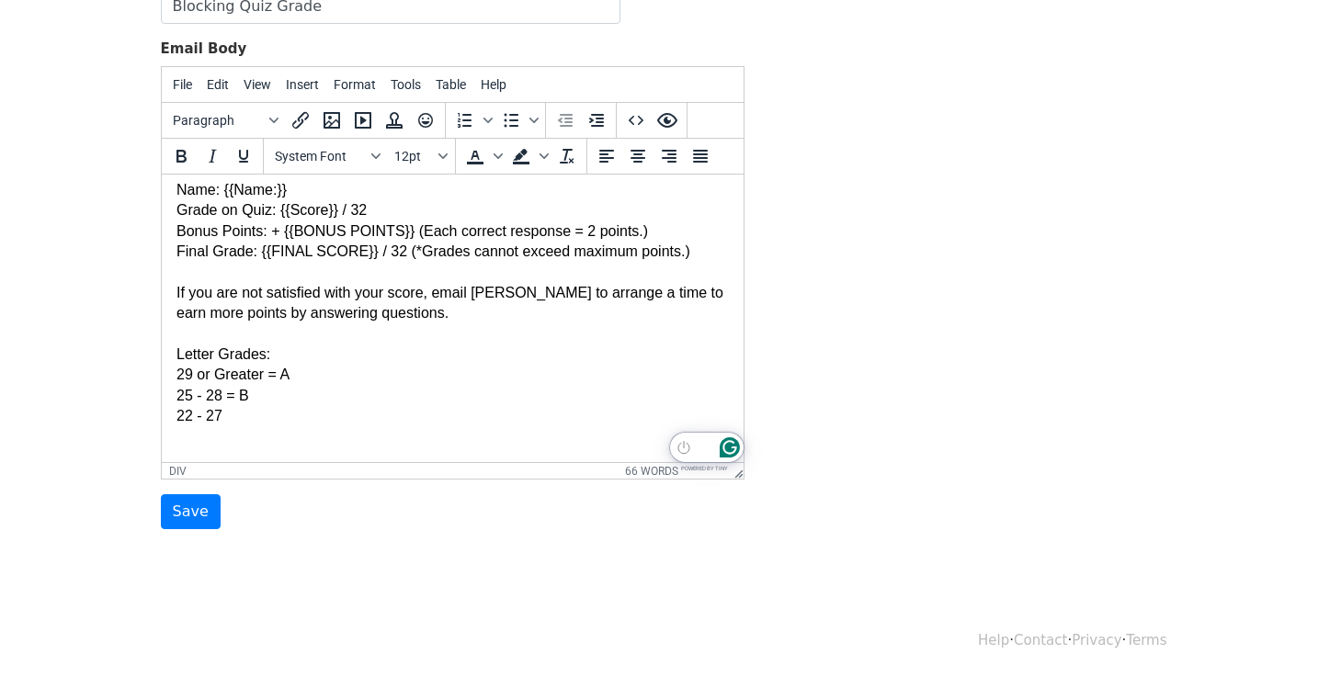
click at [231, 411] on div "Name: {{Name:}} Grade on Quiz: {{Score}} / 32 Bonus Points: + {{BONUS POINTS}} …" at bounding box center [452, 303] width 552 height 288
click at [262, 358] on div "Name: {{Name:}} Grade on Quiz: {{Score}} / 32 Bonus Points: + {{BONUS POINTS}} …" at bounding box center [452, 303] width 552 height 288
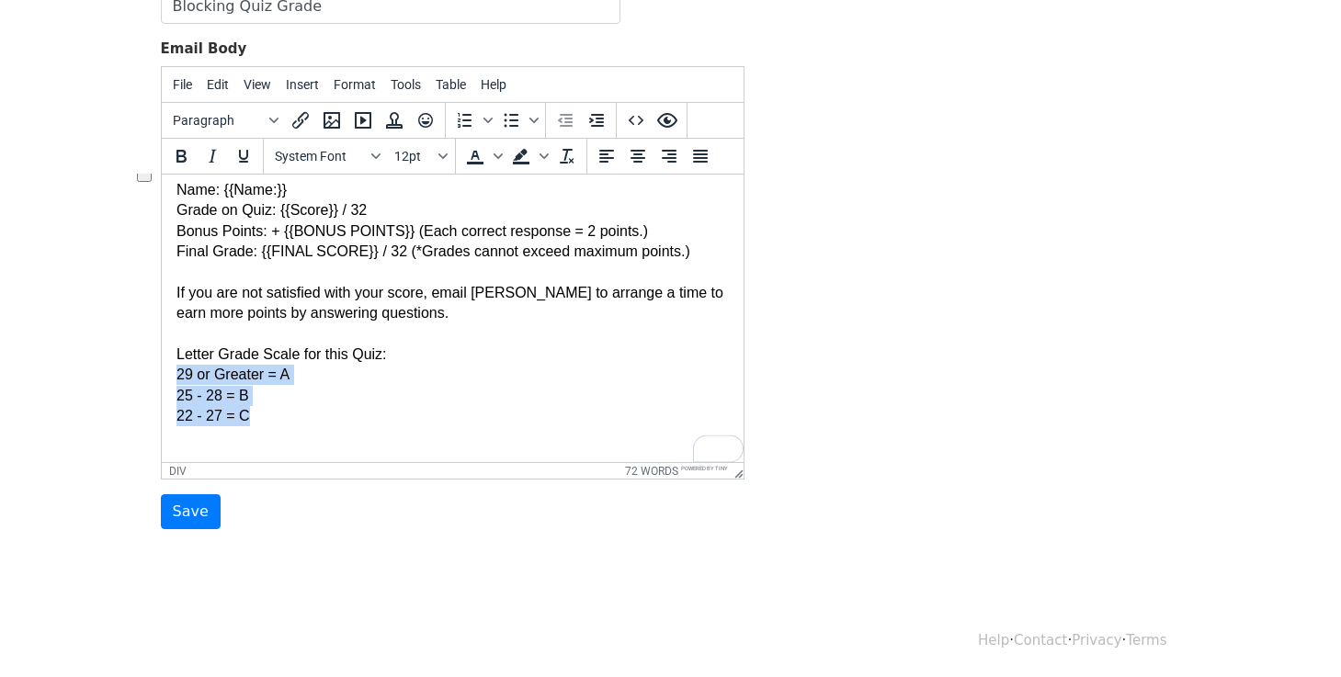
drag, startPoint x: 177, startPoint y: 375, endPoint x: 256, endPoint y: 421, distance: 90.6
click at [256, 421] on div "Name: {{Name:}} Grade on Quiz: {{Score}} / 32 Bonus Points: + {{BONUS POINTS}} …" at bounding box center [452, 303] width 552 height 288
click at [589, 122] on icon "Increase indent" at bounding box center [597, 120] width 22 height 22
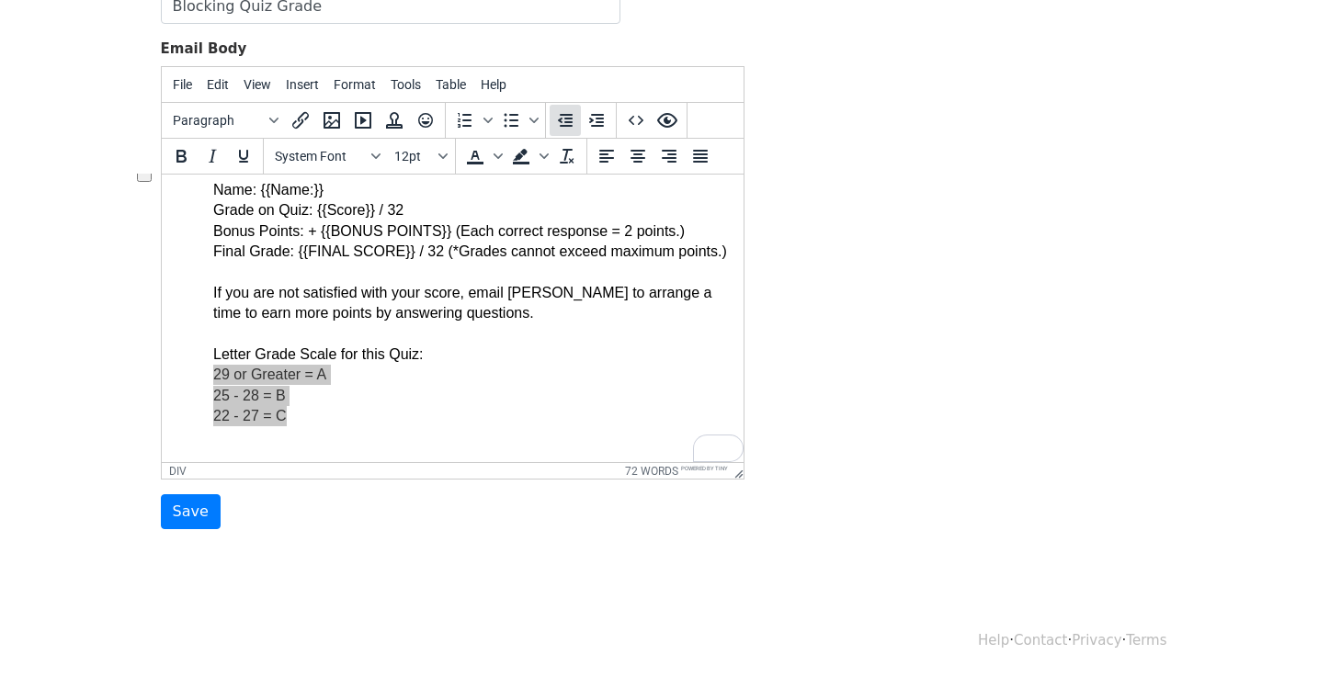
click at [566, 123] on icon "Decrease indent" at bounding box center [565, 120] width 22 height 22
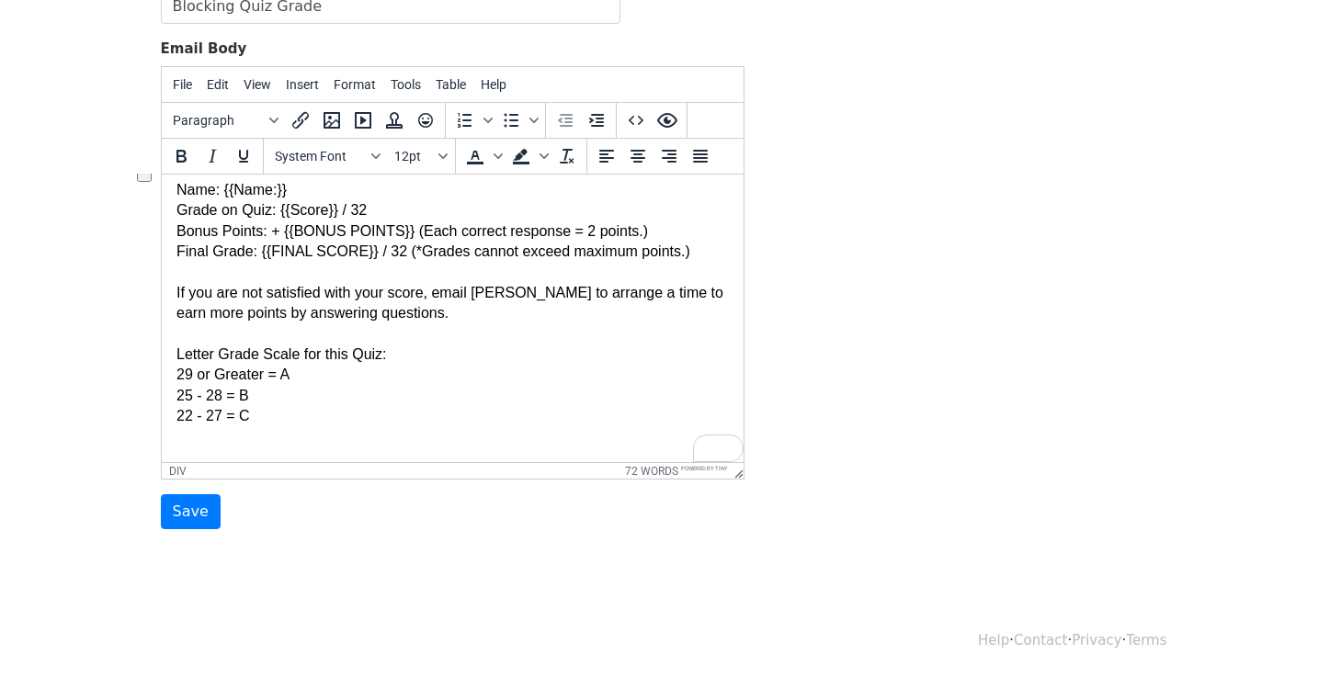
click at [327, 419] on div "Name: {{Name:}} Grade on Quiz: {{Score}} / 32 Bonus Points: + {{BONUS POINTS}} …" at bounding box center [452, 303] width 552 height 288
click at [209, 356] on div "Name: {{Name:}} Grade on Quiz: {{Score}} / 32 Bonus Points: + {{BONUS POINTS}} …" at bounding box center [452, 303] width 552 height 288
click at [211, 300] on div "Name: {{Name:}} Grade on Quiz: {{Score}} / 32 Bonus Points: + {{BONUS POINTS}} …" at bounding box center [452, 303] width 552 height 288
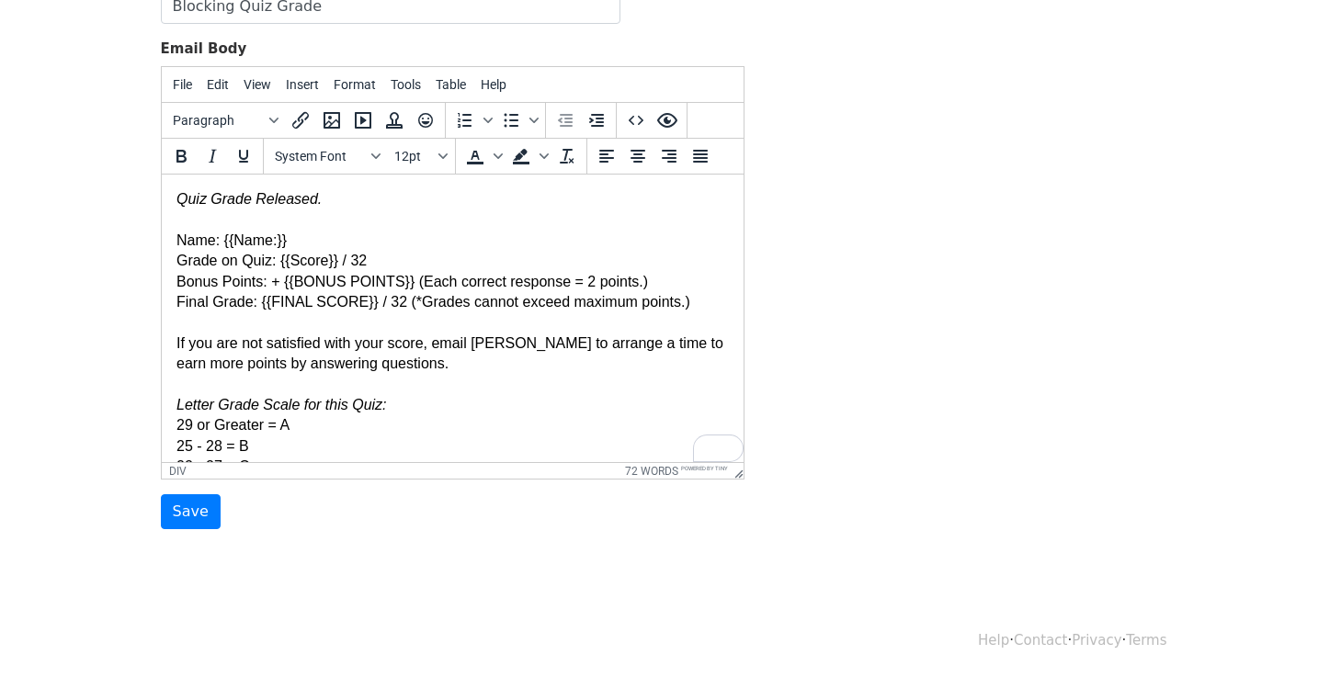
scroll to position [0, 0]
drag, startPoint x: 279, startPoint y: 264, endPoint x: 340, endPoint y: 264, distance: 60.7
click at [340, 264] on div "Name: {{Name:}} Grade on Quiz: {{Score}} / 32 Bonus Points: + {{BONUS POINTS}} …" at bounding box center [452, 354] width 552 height 288
click at [184, 153] on icon "Bold" at bounding box center [181, 156] width 10 height 13
click at [492, 157] on span "Text color" at bounding box center [498, 156] width 15 height 31
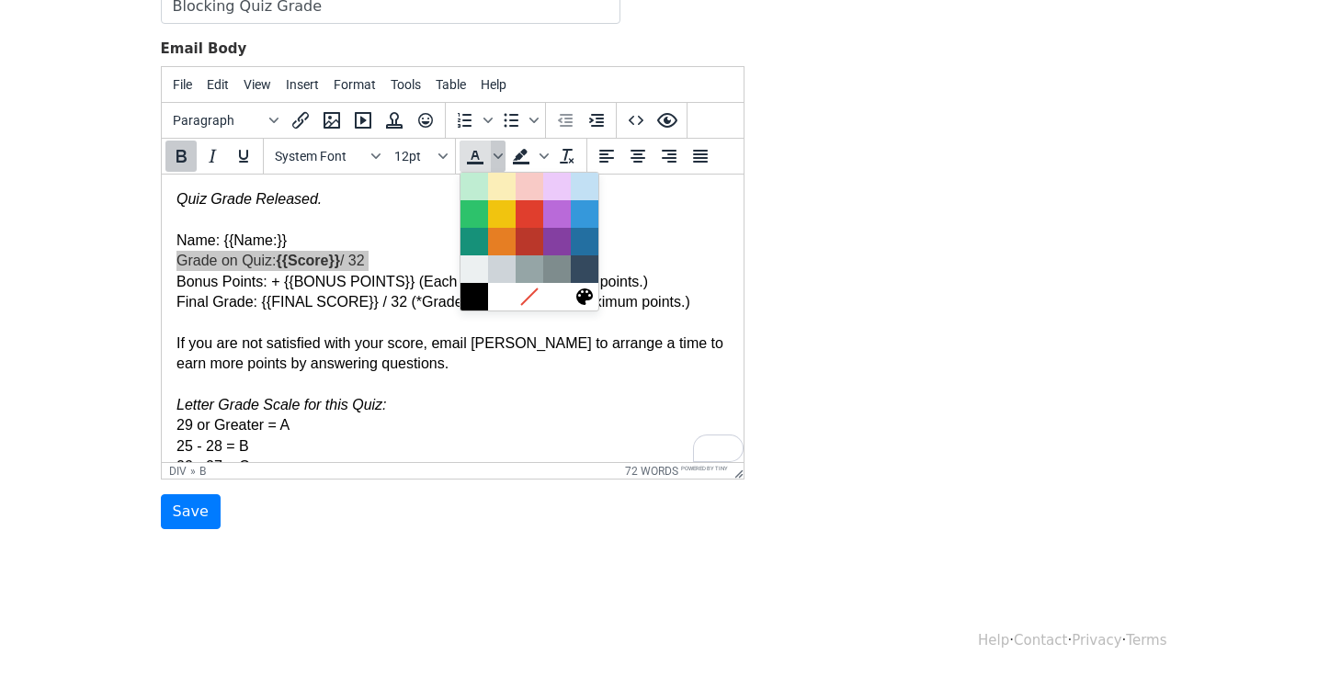
click at [477, 162] on icon "Text color" at bounding box center [475, 163] width 17 height 3
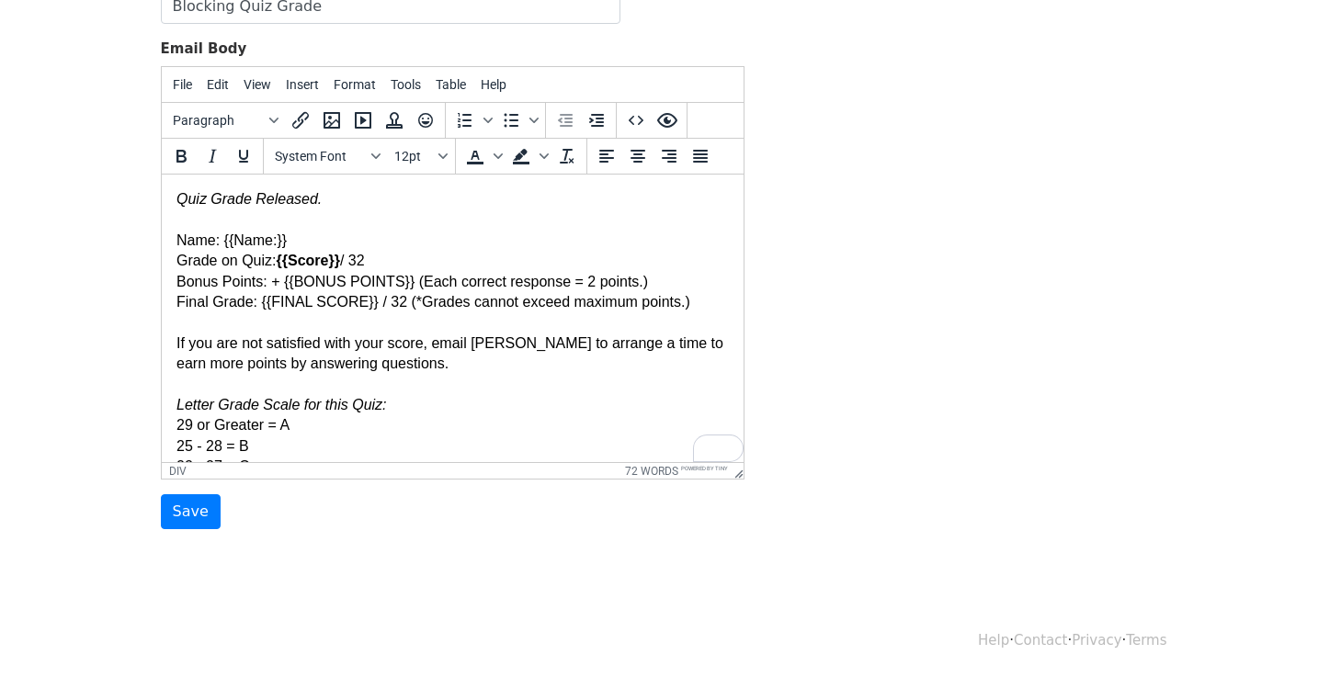
click at [680, 222] on div "Name: {{Name:}} Grade on Quiz: {{Score}} / 32 Bonus Points: + {{BONUS POINTS}} …" at bounding box center [452, 354] width 552 height 288
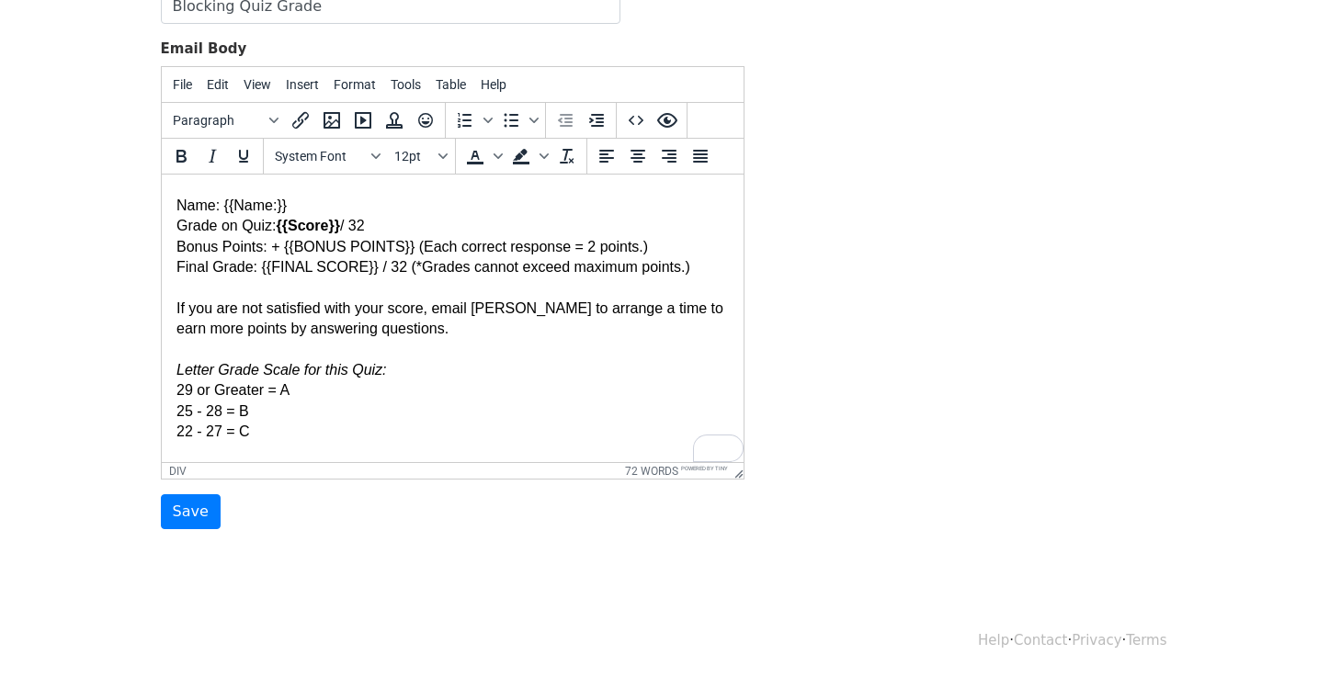
scroll to position [51, 0]
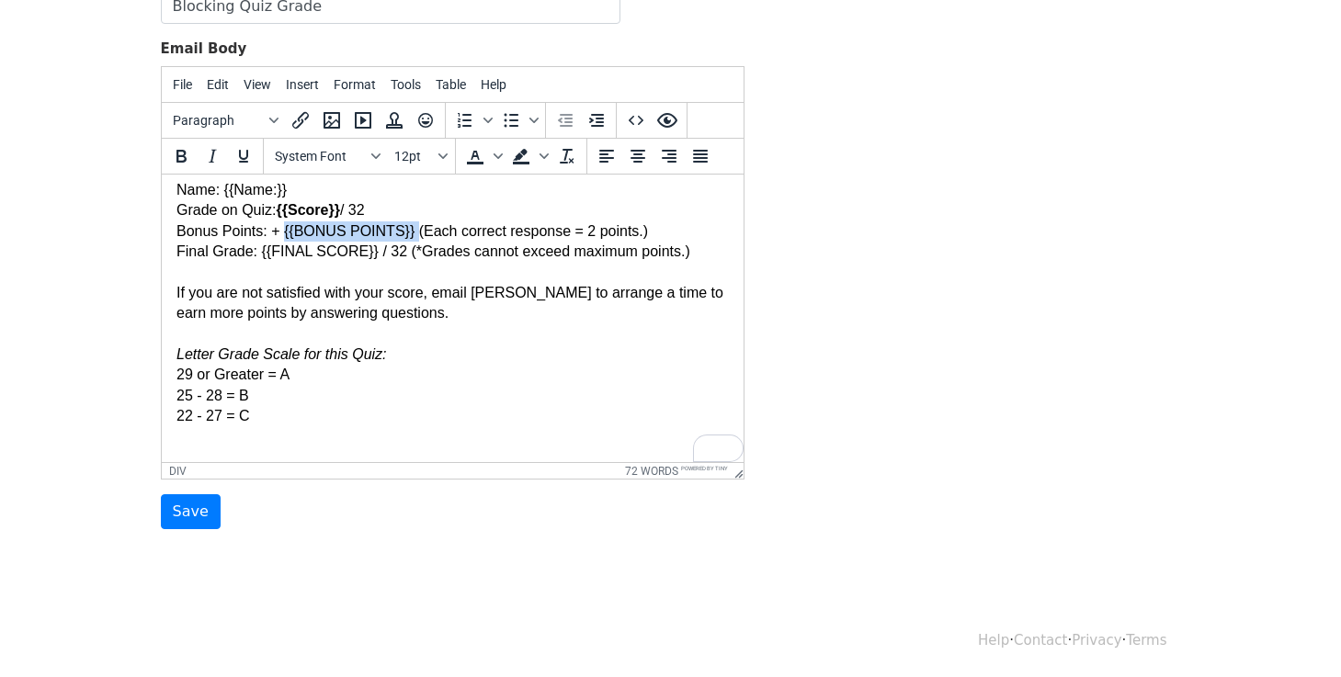
drag, startPoint x: 415, startPoint y: 232, endPoint x: 281, endPoint y: 237, distance: 134.3
click at [281, 237] on div "Name: {{Name:}} Grade on Quiz: {{Score}} / 32 Bonus Points: + {{BONUS POINTS}} …" at bounding box center [452, 303] width 552 height 288
drag, startPoint x: 260, startPoint y: 249, endPoint x: 374, endPoint y: 249, distance: 114.0
click at [374, 249] on div "Name: {{Name:}} Grade on Quiz: {{Score}} / 32 Bonus Points: + {{BONUS POINTS}} …" at bounding box center [452, 303] width 552 height 288
click at [465, 279] on div "Name: {{Name:}} Grade on Quiz: {{Score}} / 32 Bonus Points: + {{BONUS POINTS}} …" at bounding box center [452, 303] width 552 height 288
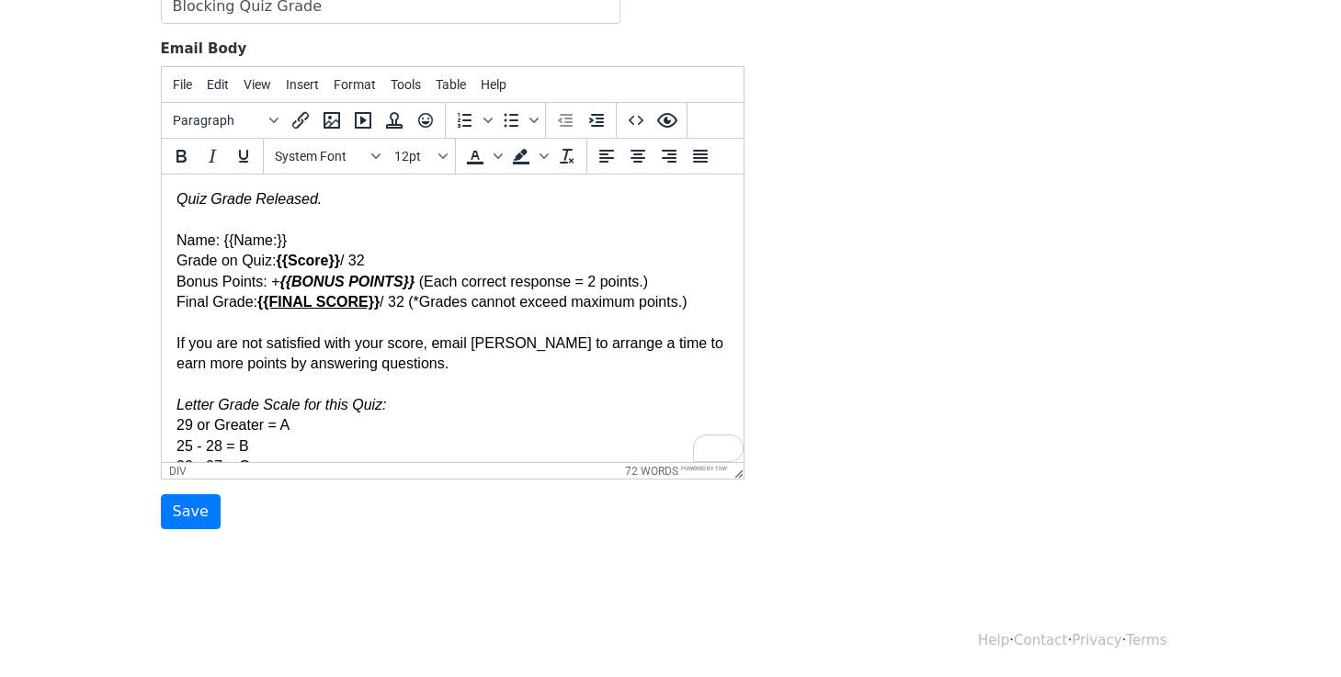
scroll to position [0, 0]
drag, startPoint x: 292, startPoint y: 242, endPoint x: 223, endPoint y: 242, distance: 68.9
click at [223, 242] on div "Name: {{Name:}} Grade on Quiz: {{Score}} / 32 Bonus Points: + {{BONUS POINTS}} …" at bounding box center [452, 354] width 552 height 288
click at [441, 223] on div "Name: {{Name:}} Grade on Quiz: {{Score}} / 32 Bonus Points: + {{BONUS POINTS}} …" at bounding box center [452, 354] width 552 height 288
click at [197, 503] on input "Save" at bounding box center [191, 512] width 60 height 35
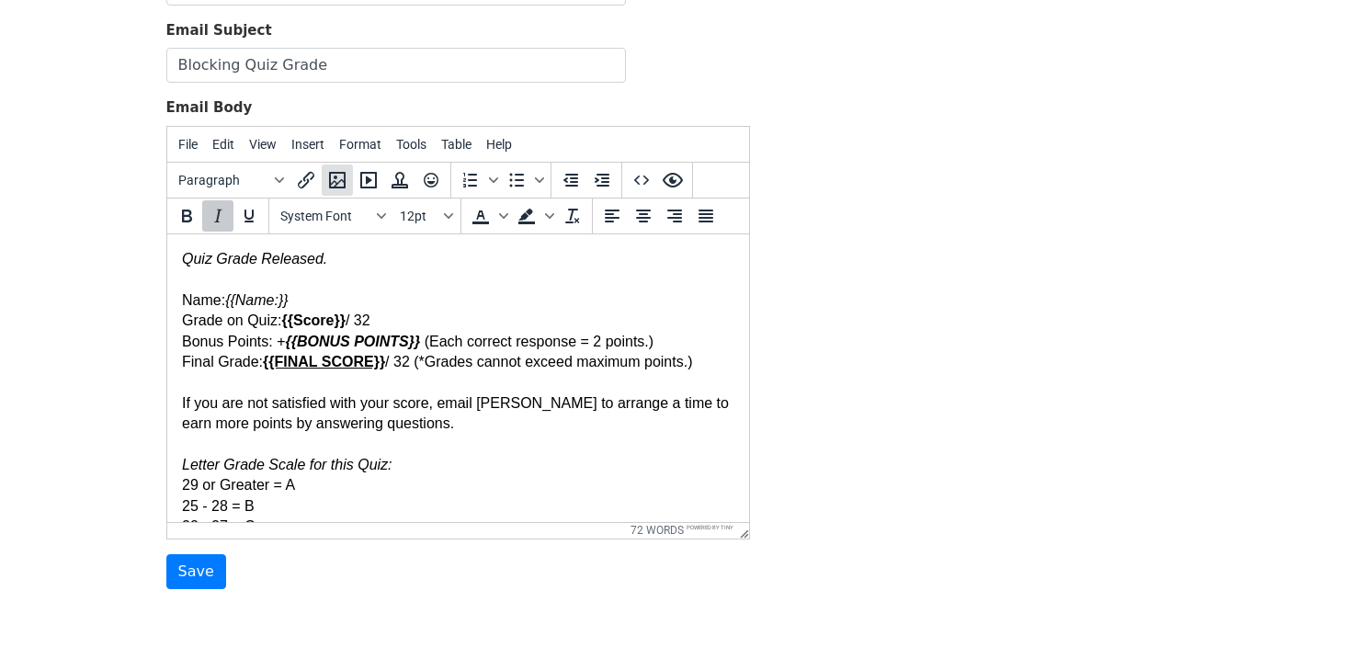
scroll to position [251, 0]
click at [358, 143] on span "Format" at bounding box center [360, 145] width 42 height 15
click at [256, 627] on body "MergeMail Campaigns Templates Reports Open Gmail Daily emails left: 50 Help sea…" at bounding box center [676, 206] width 1352 height 915
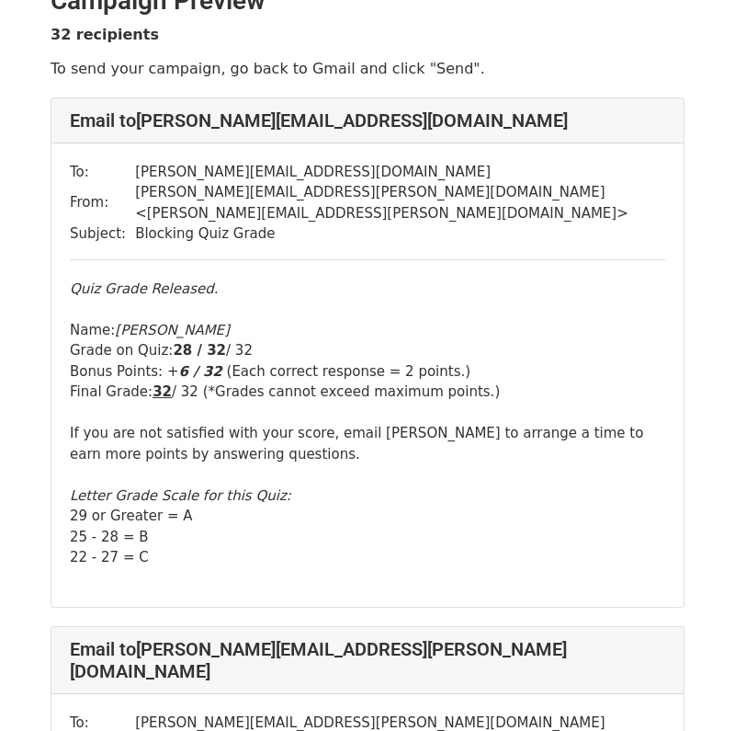
scroll to position [38, 0]
